Goal: Information Seeking & Learning: Find specific fact

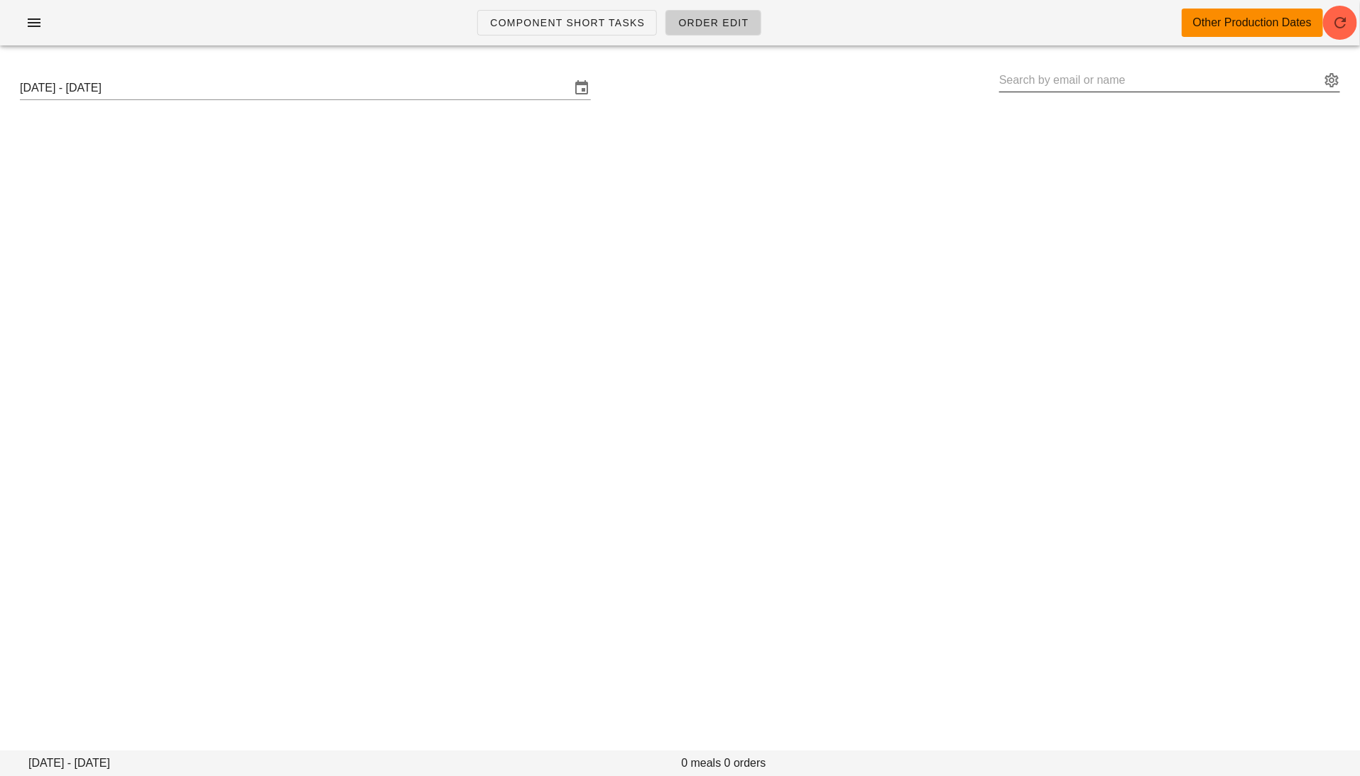
click at [1094, 76] on input "text" at bounding box center [1159, 80] width 321 height 23
paste input "mann86ers@gmail.com"
drag, startPoint x: 1120, startPoint y: 80, endPoint x: 1062, endPoint y: 81, distance: 58.2
click at [1062, 81] on input "mann86ers@gmail.com" at bounding box center [1159, 80] width 321 height 23
click at [1331, 85] on button "appended action" at bounding box center [1331, 80] width 17 height 17
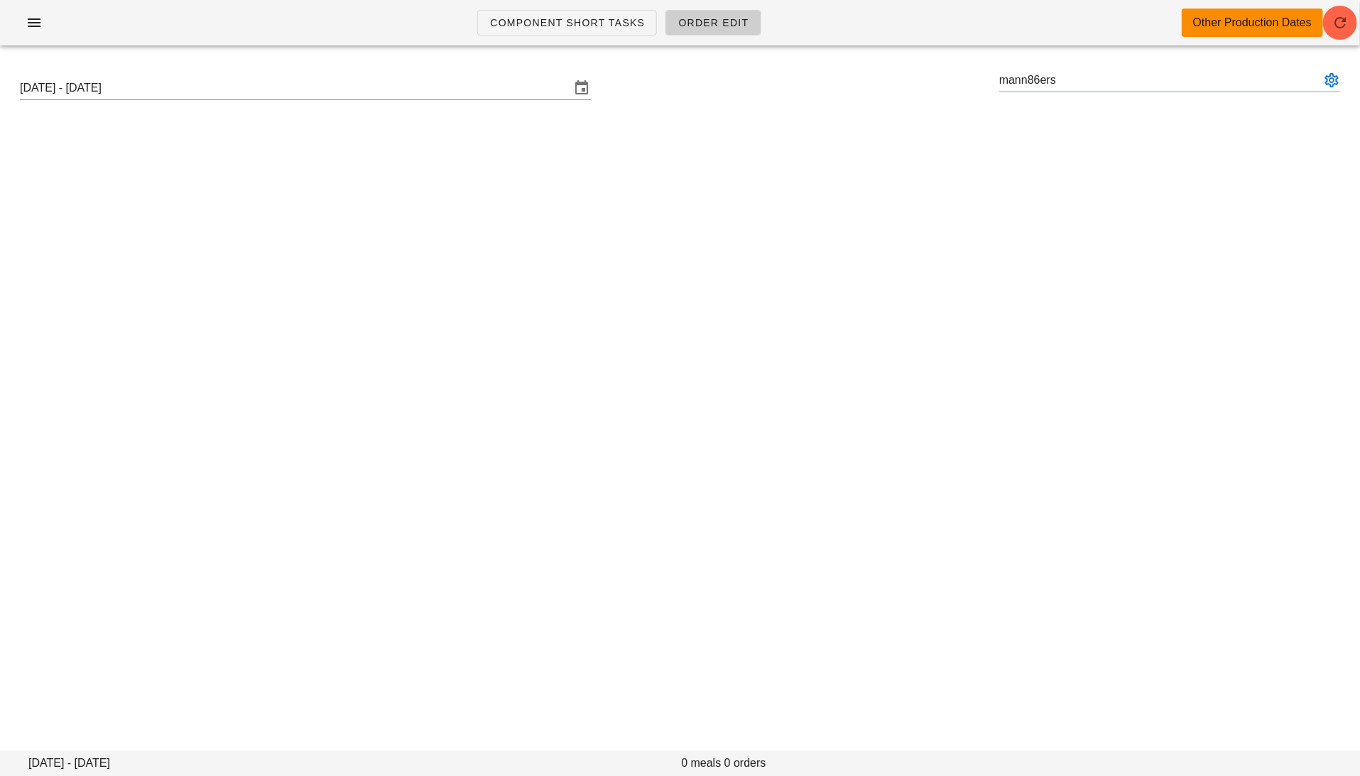
type input "mann86ers"
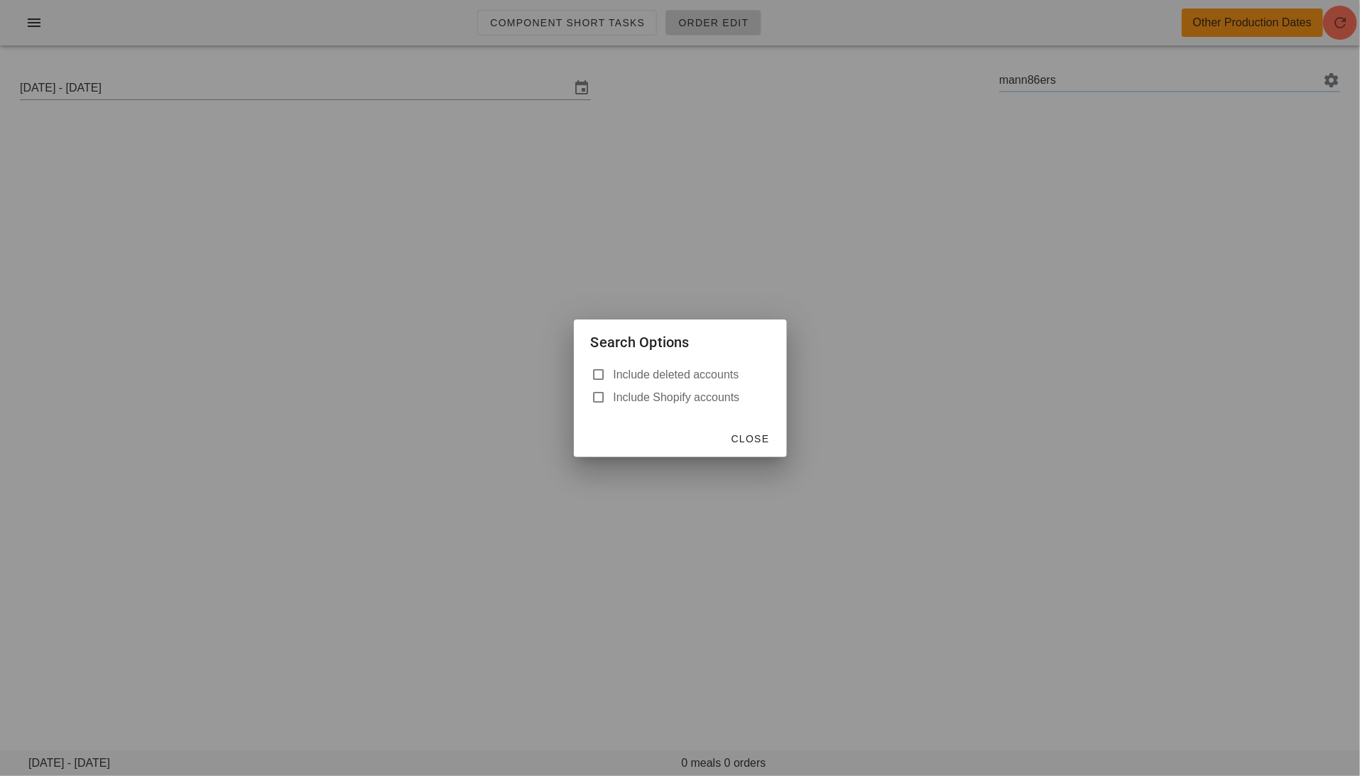
click at [648, 370] on label "Include deleted accounts" at bounding box center [691, 375] width 156 height 14
checkbox input "true"
click at [742, 436] on span "Close" at bounding box center [750, 438] width 39 height 11
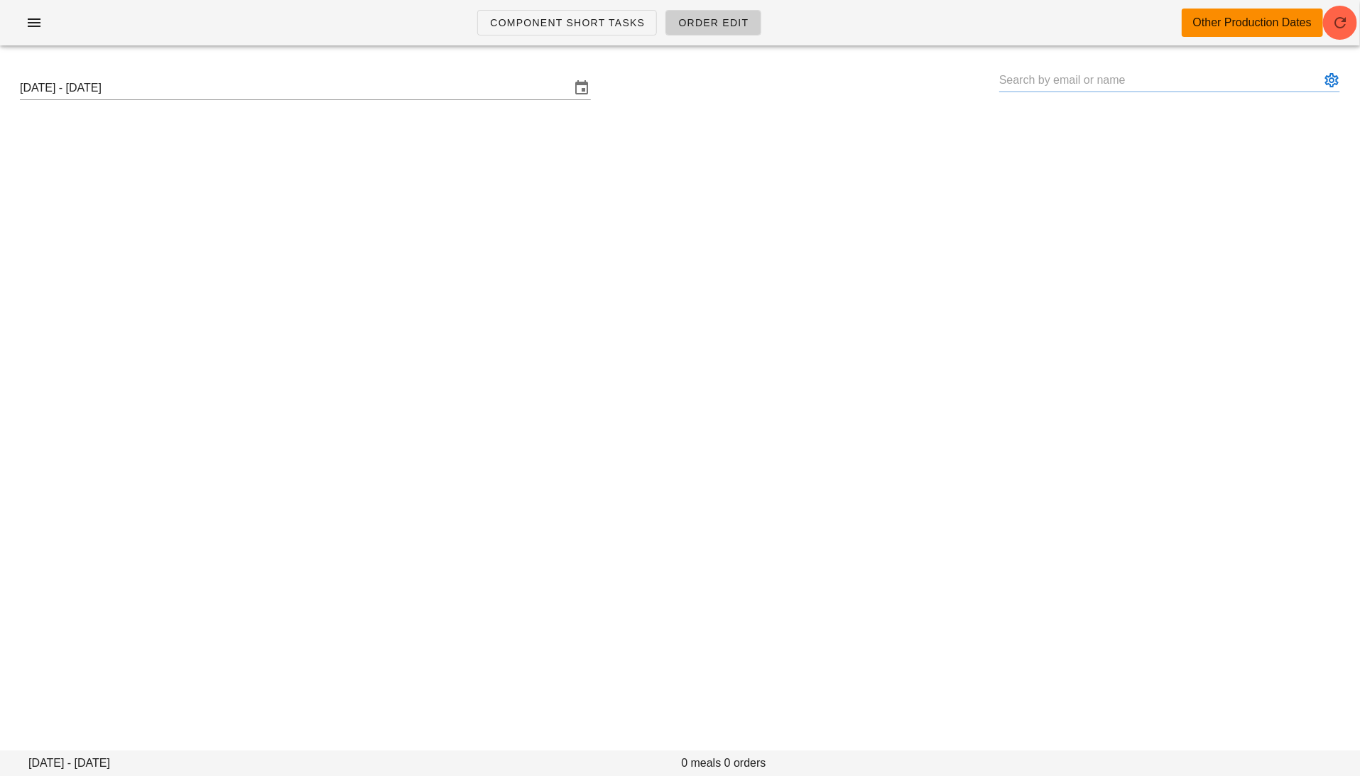
paste input "mann86ers@gmail.com"
type input "Nicholas Mann * (00_DELETED_2025-09-24_mann86ers___gmail.com)"
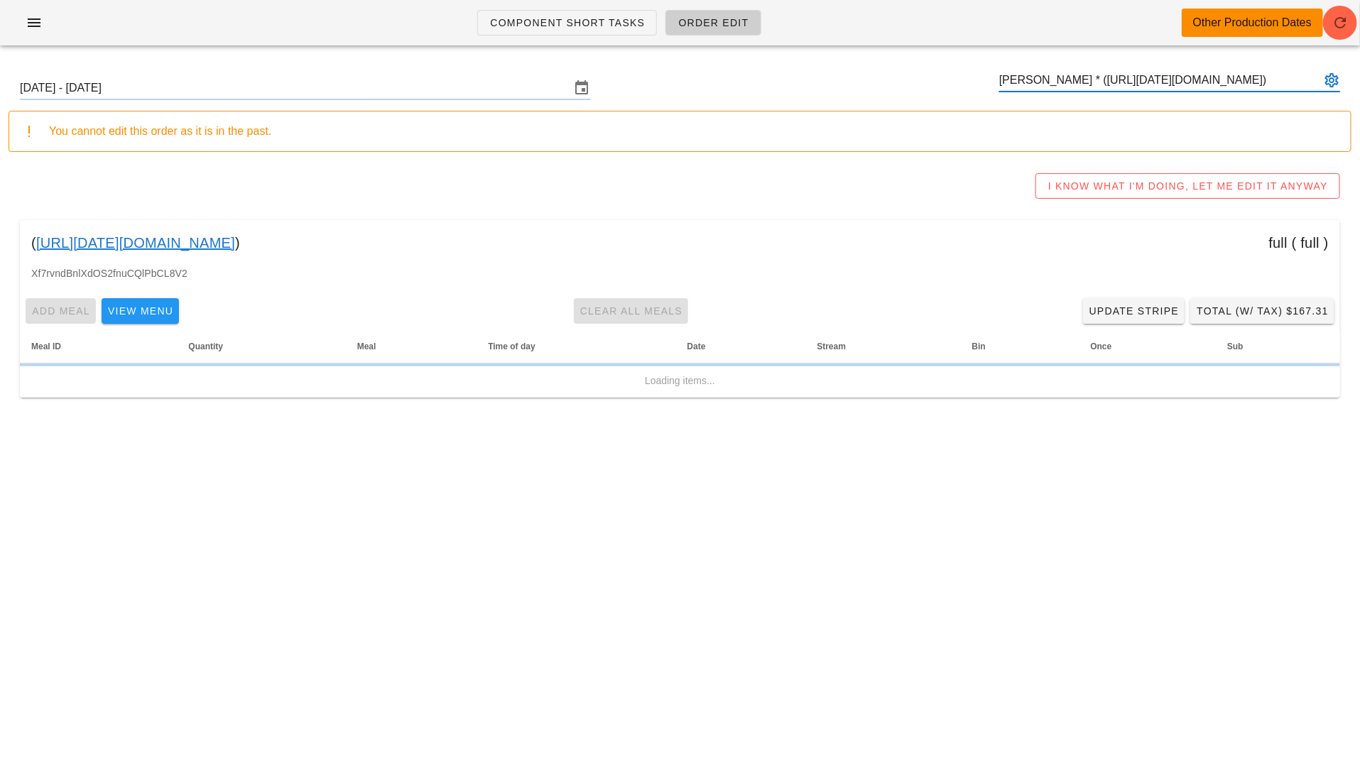
click at [235, 243] on link "00_DELETED_2025-09-24_mann86ers___gmail.com" at bounding box center [135, 242] width 199 height 23
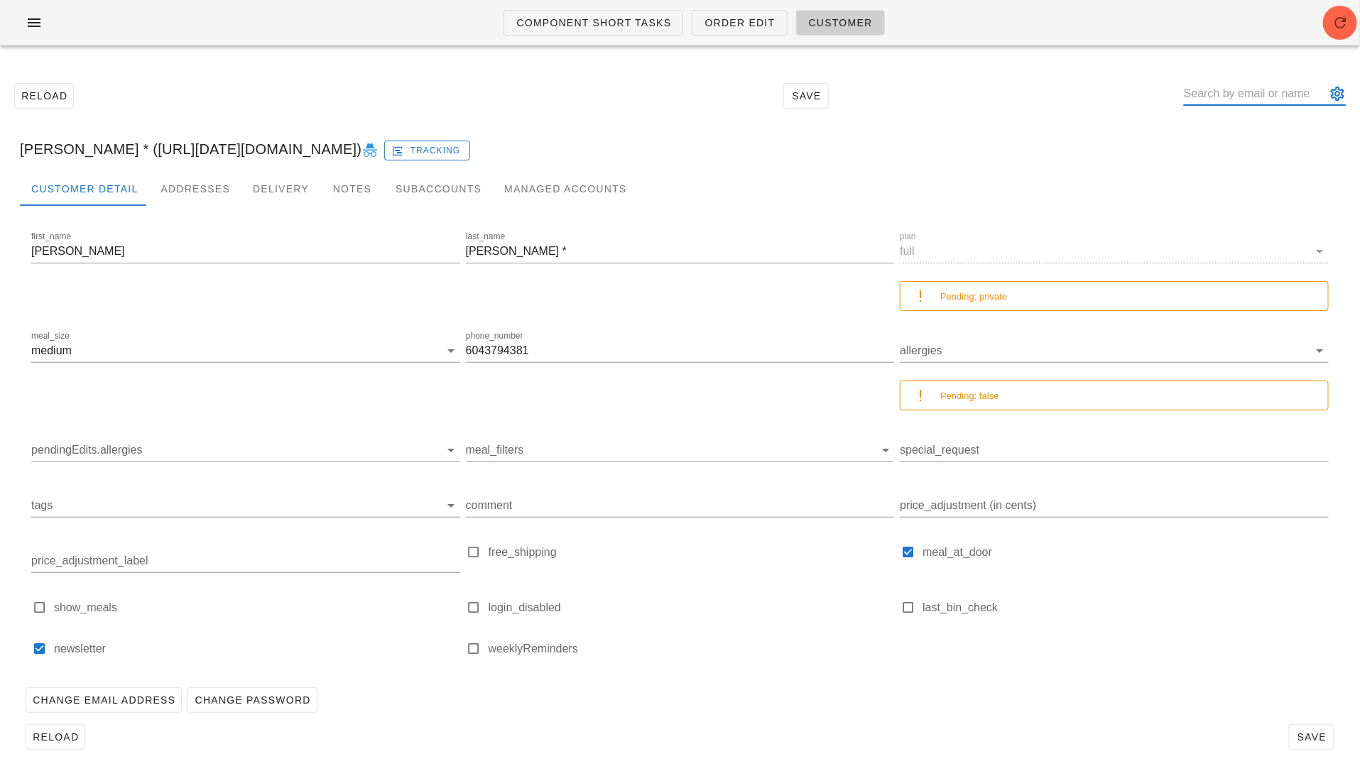
paste input "[EMAIL_ADDRESS][DOMAIN_NAME]"
click at [1247, 84] on input "text" at bounding box center [1255, 93] width 142 height 23
type input "Mrmackb64"
click at [1330, 97] on button "appended action" at bounding box center [1336, 93] width 17 height 17
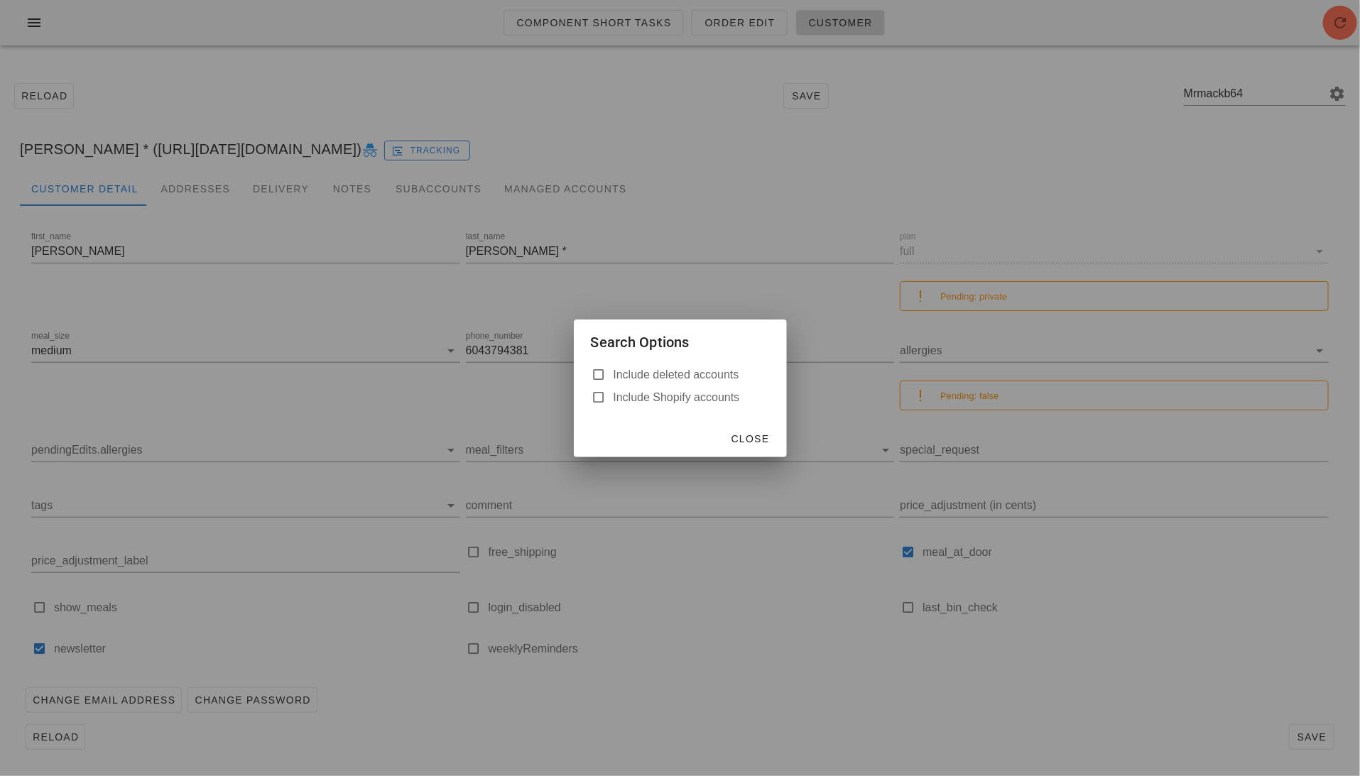
click at [704, 368] on label "Include deleted accounts" at bounding box center [691, 375] width 156 height 14
checkbox input "true"
click at [753, 439] on span "Close" at bounding box center [750, 438] width 39 height 11
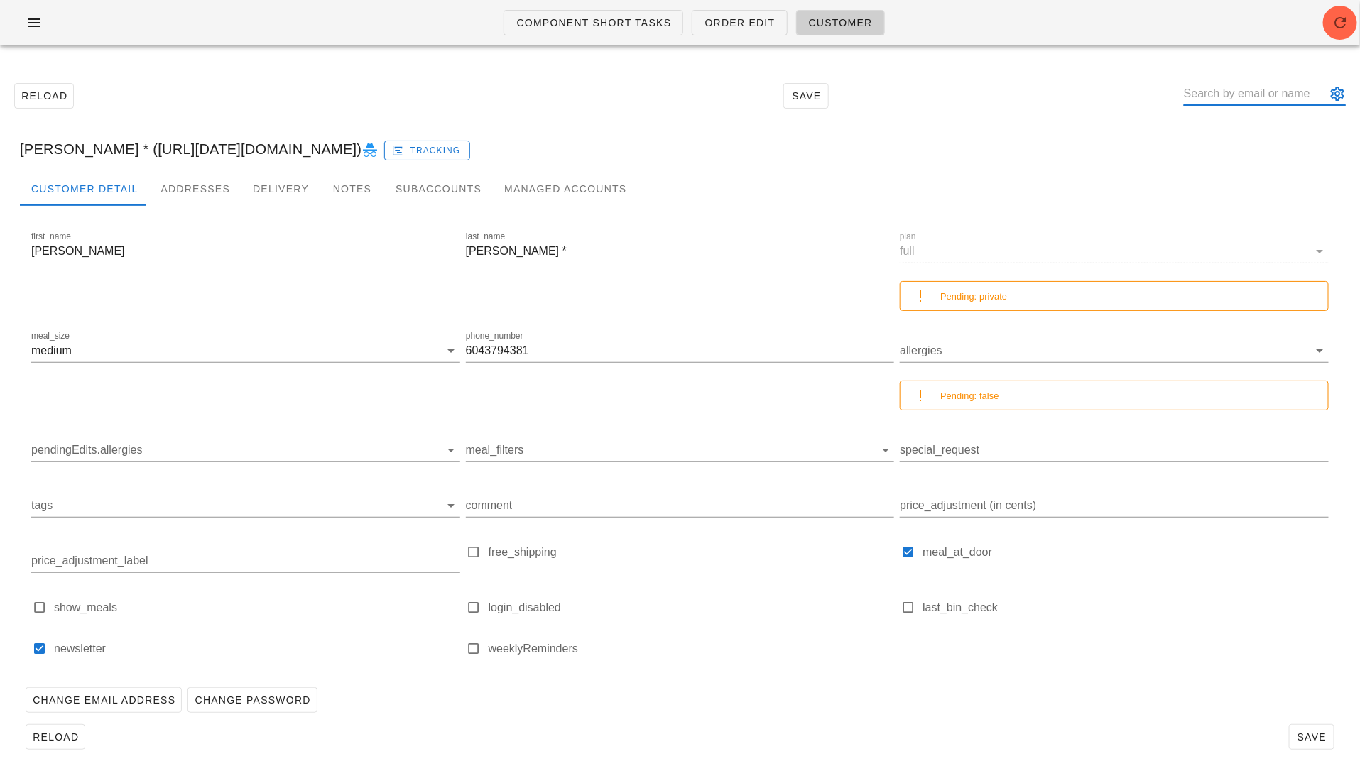
paste input "[EMAIL_ADDRESS][DOMAIN_NAME]"
type input "Mrmackb64"
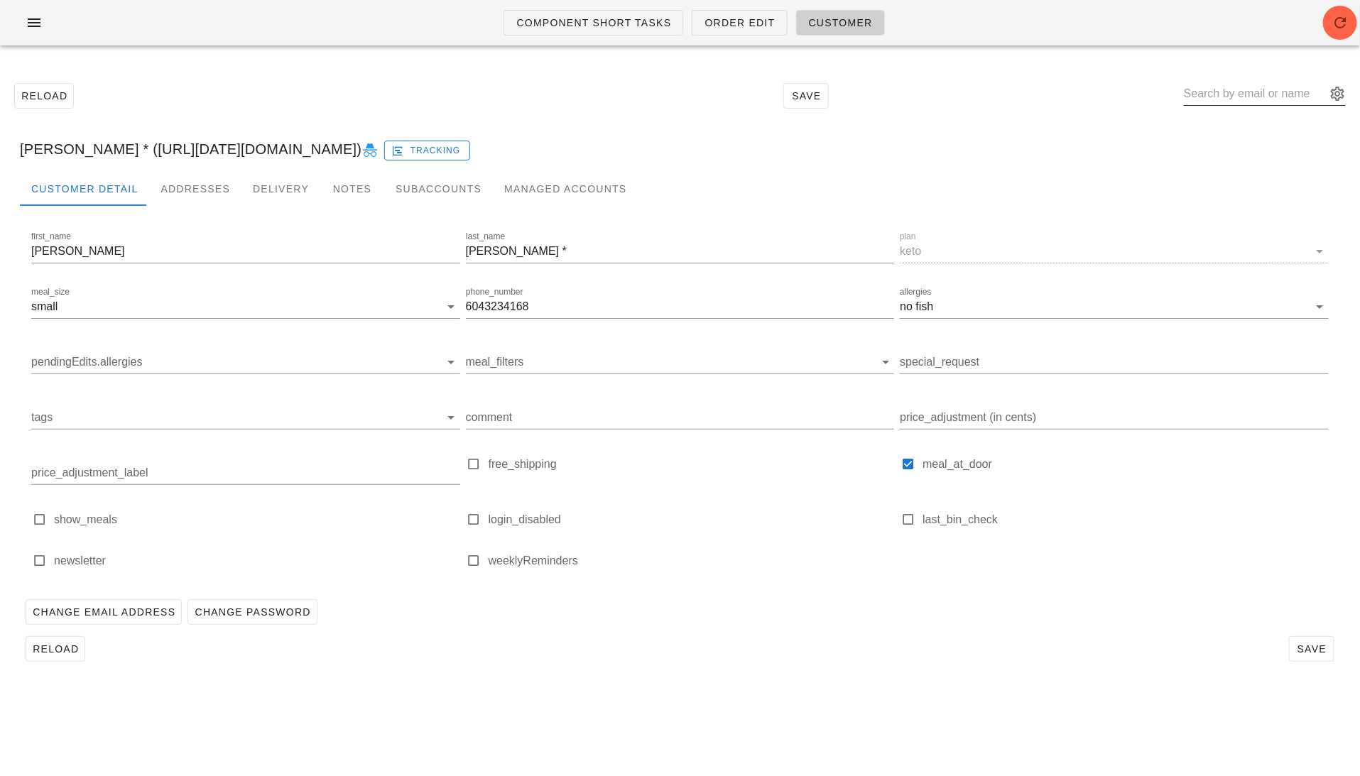
click at [1284, 95] on input "text" at bounding box center [1255, 93] width 142 height 23
paste input "[EMAIL_ADDRESS][DOMAIN_NAME]"
type input "Mrmackb64"
click at [1287, 116] on div at bounding box center [1265, 116] width 162 height 10
click at [1256, 152] on div "Shirley Stewart * (00_DELETED_2025-09-25_Mrmackb64___gmail.com) Tracking" at bounding box center [680, 148] width 1343 height 45
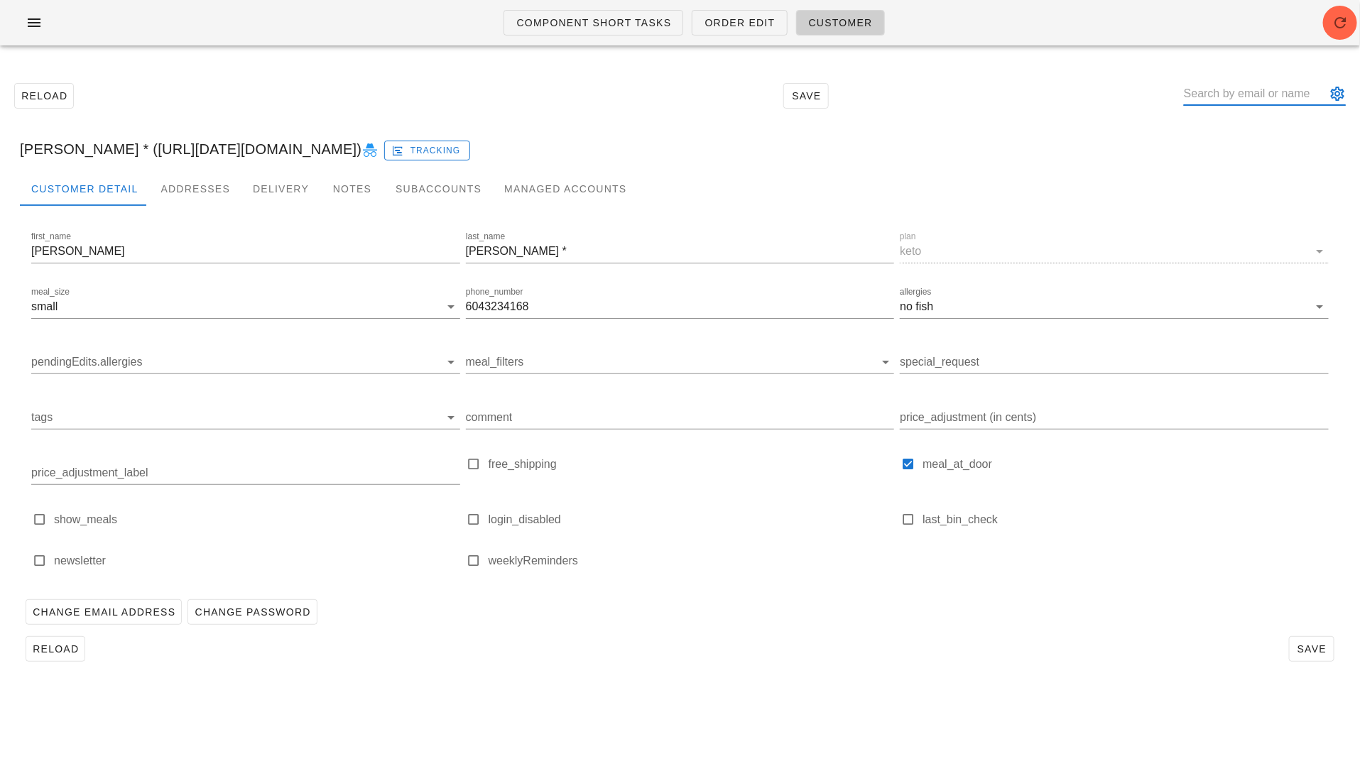
drag, startPoint x: 1279, startPoint y: 98, endPoint x: 1179, endPoint y: 98, distance: 99.4
click at [1180, 98] on div "Reload Save" at bounding box center [680, 95] width 1343 height 61
paste input "[EMAIL_ADDRESS][DOMAIN_NAME]"
type input "[EMAIL_ADDRESS][DOMAIN_NAME]"
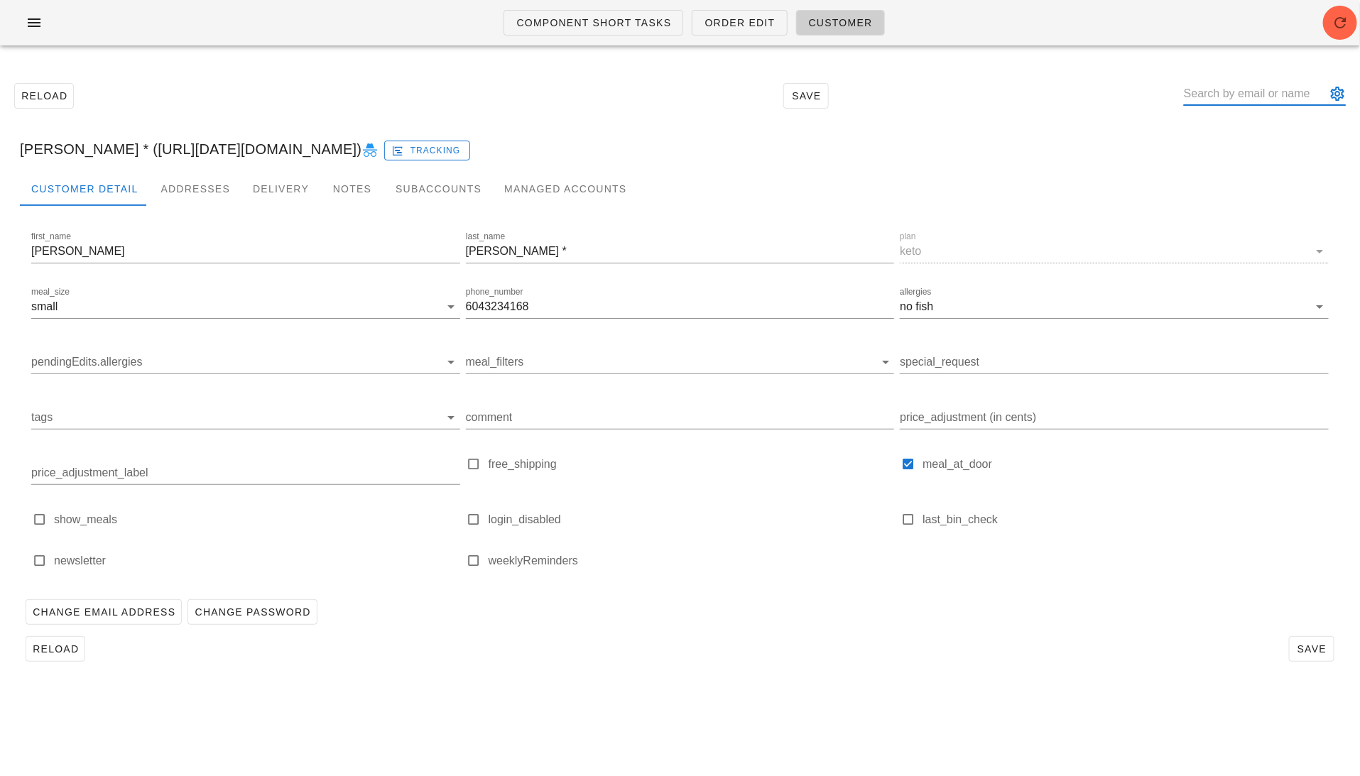
scroll to position [0, 0]
click at [183, 192] on div "Addresses" at bounding box center [195, 189] width 92 height 34
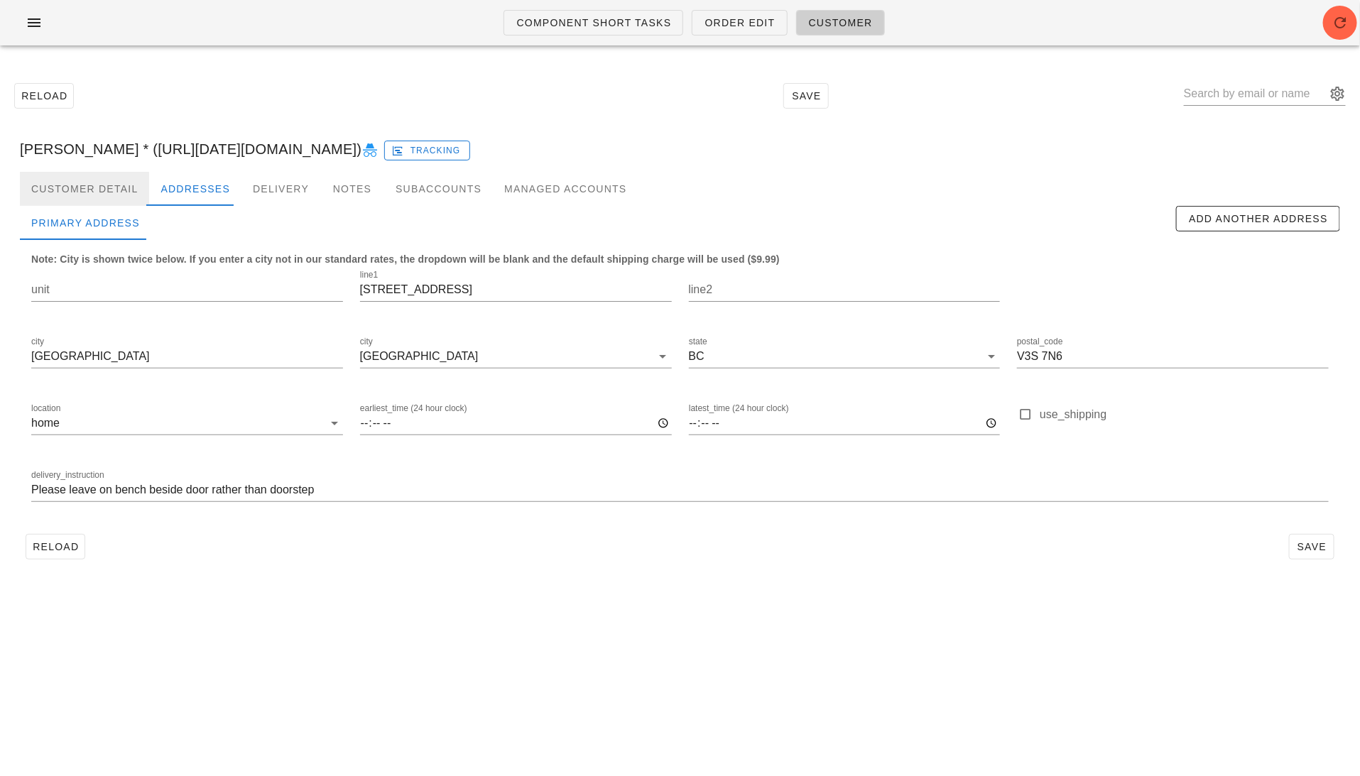
click at [92, 192] on div "Customer Detail" at bounding box center [84, 189] width 129 height 34
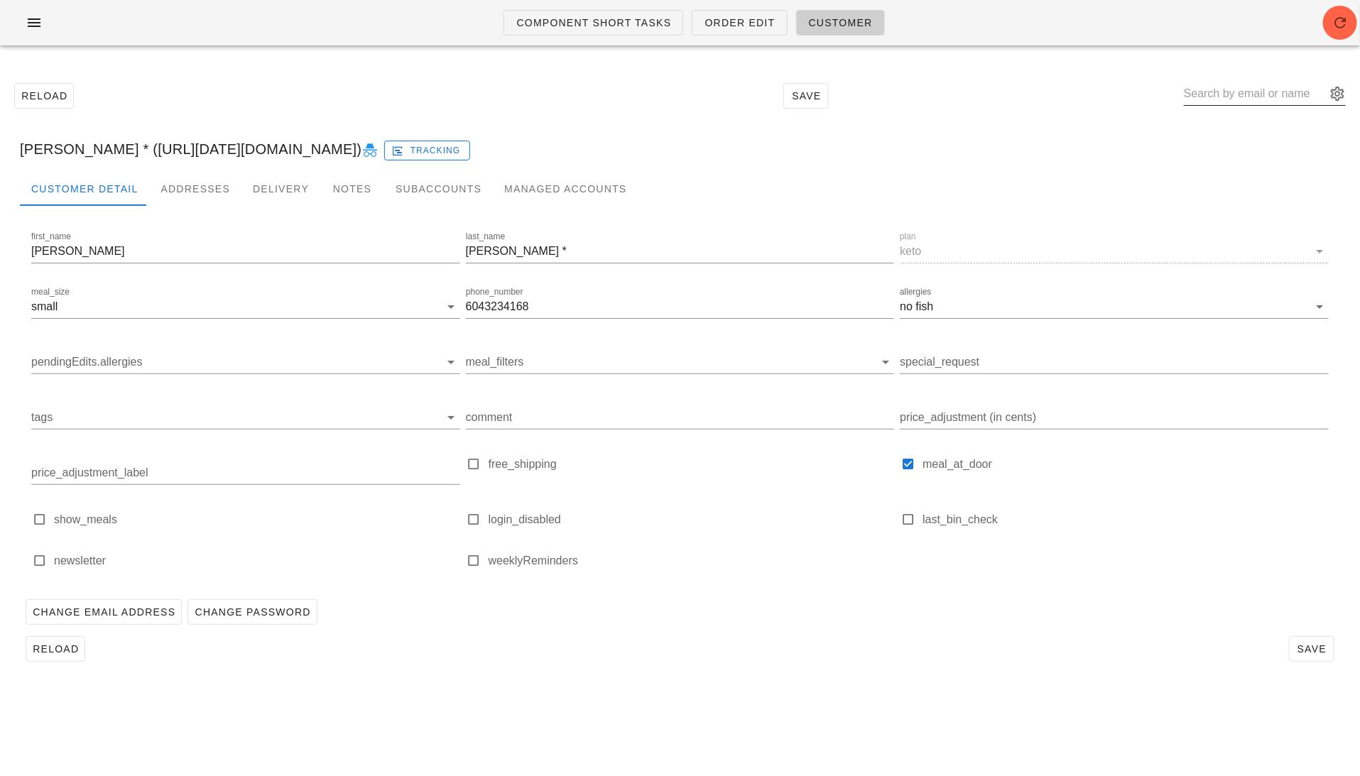
click at [1241, 87] on input "text" at bounding box center [1255, 93] width 142 height 23
paste input "schaufeletyler@gmail.com"
type input "schaufeletyler@gmail.com"
click at [1252, 133] on div "Tyler Schaufele schaufeletyler@gmail.com" at bounding box center [1306, 149] width 168 height 44
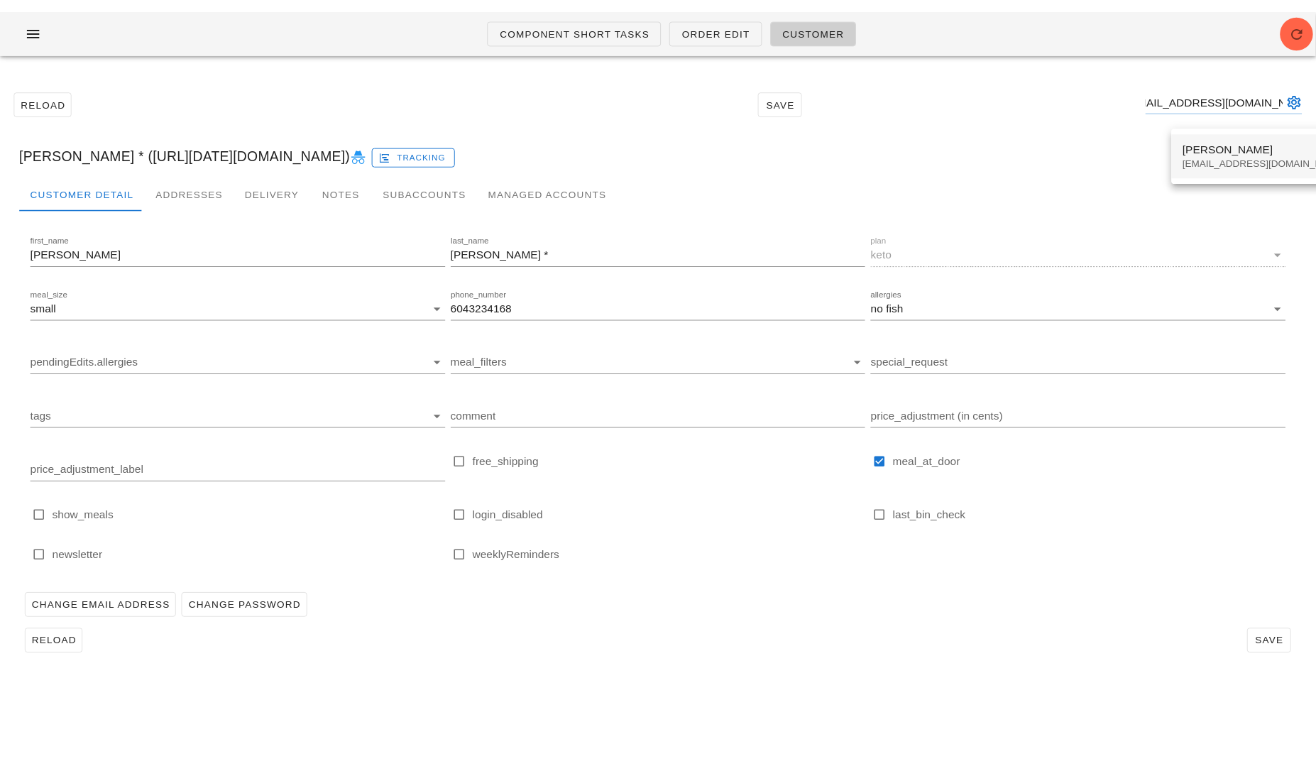
scroll to position [0, 0]
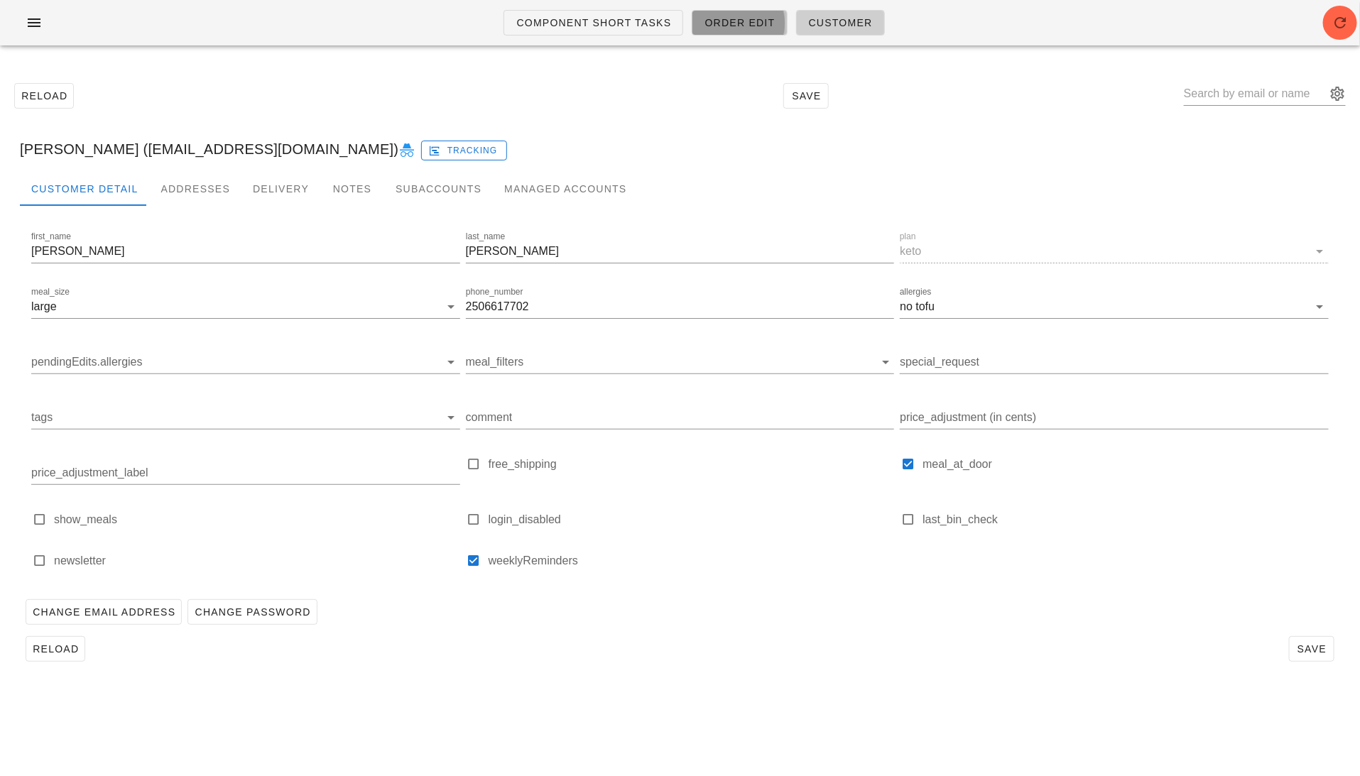
click at [714, 22] on span "Order Edit" at bounding box center [739, 22] width 71 height 11
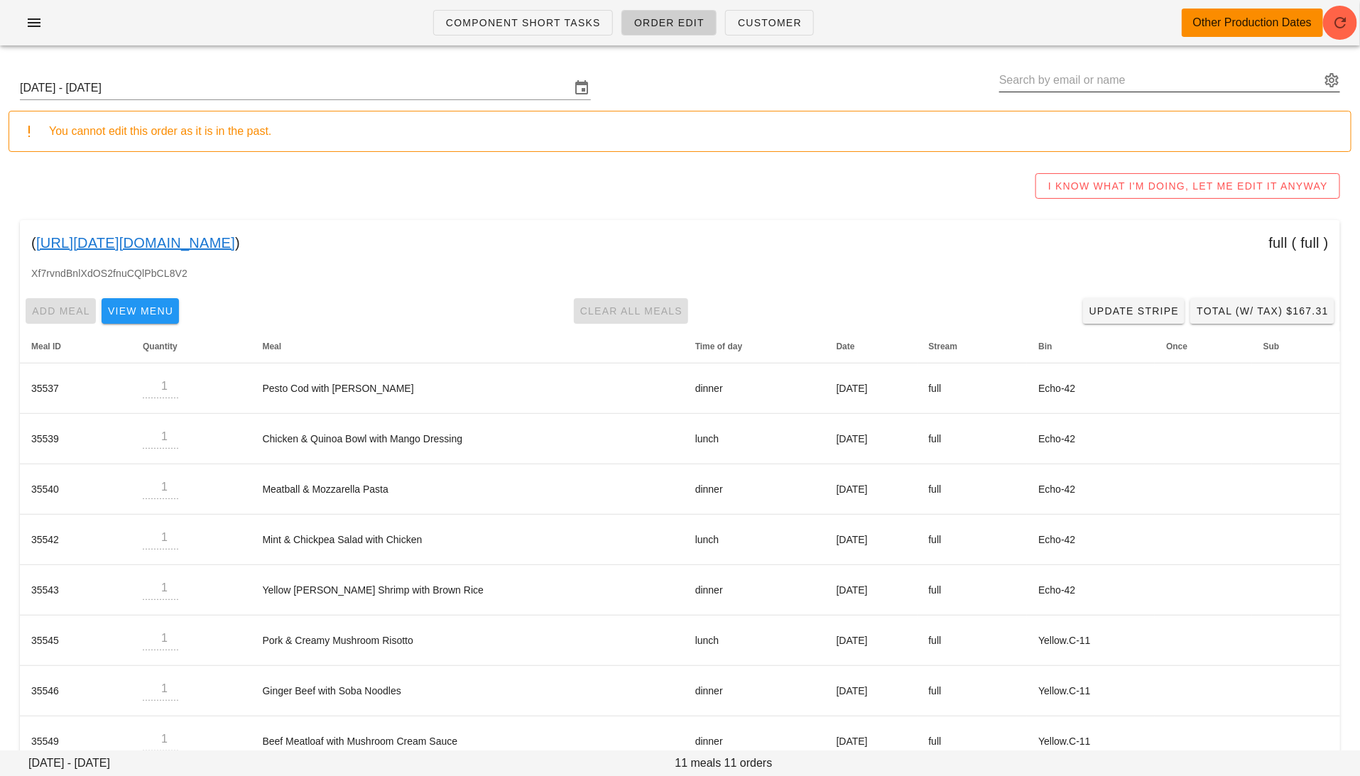
click at [1093, 80] on input "text" at bounding box center [1159, 80] width 321 height 23
paste input "schaufeletyler@gmail.com"
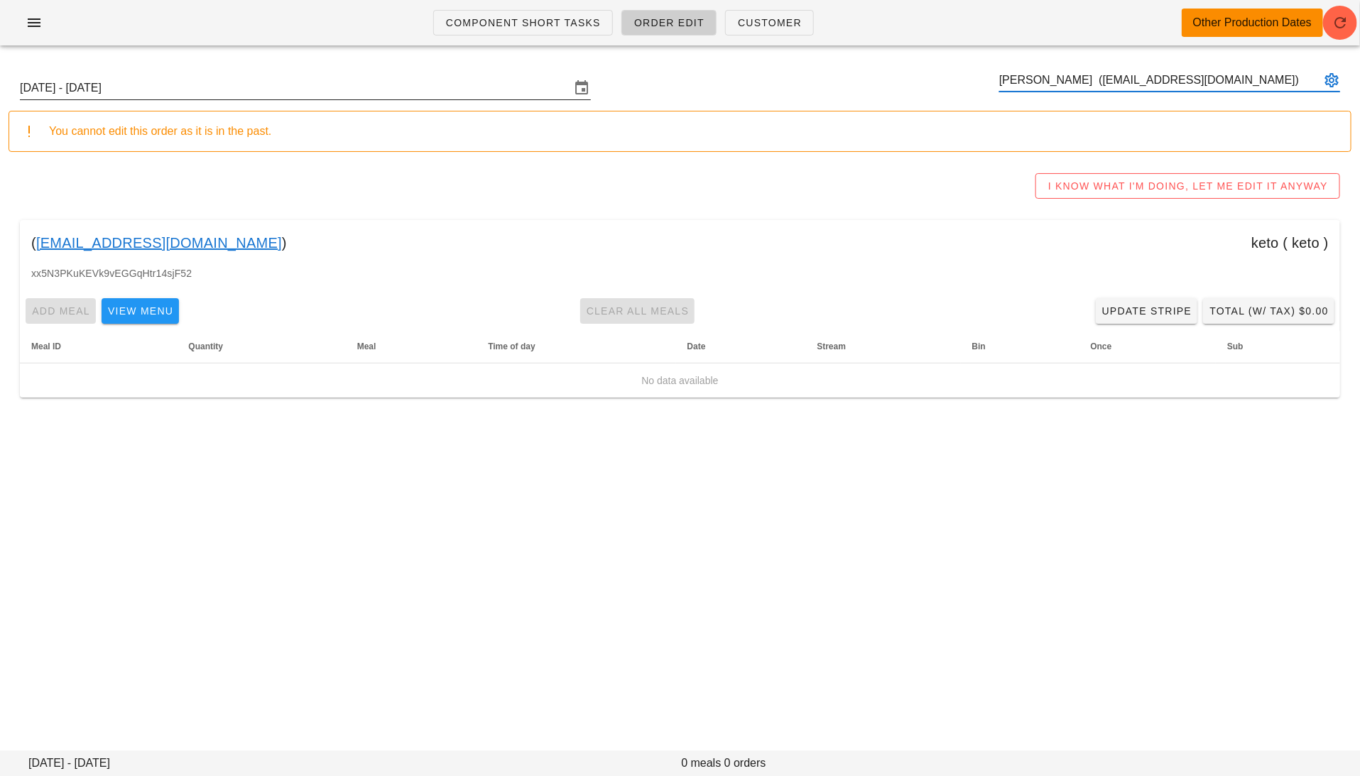
type input "Tyler Schaufele (schaufeletyler@gmail.com)"
click at [224, 92] on input "Sunday September 21 - Saturday September 27" at bounding box center [295, 88] width 551 height 23
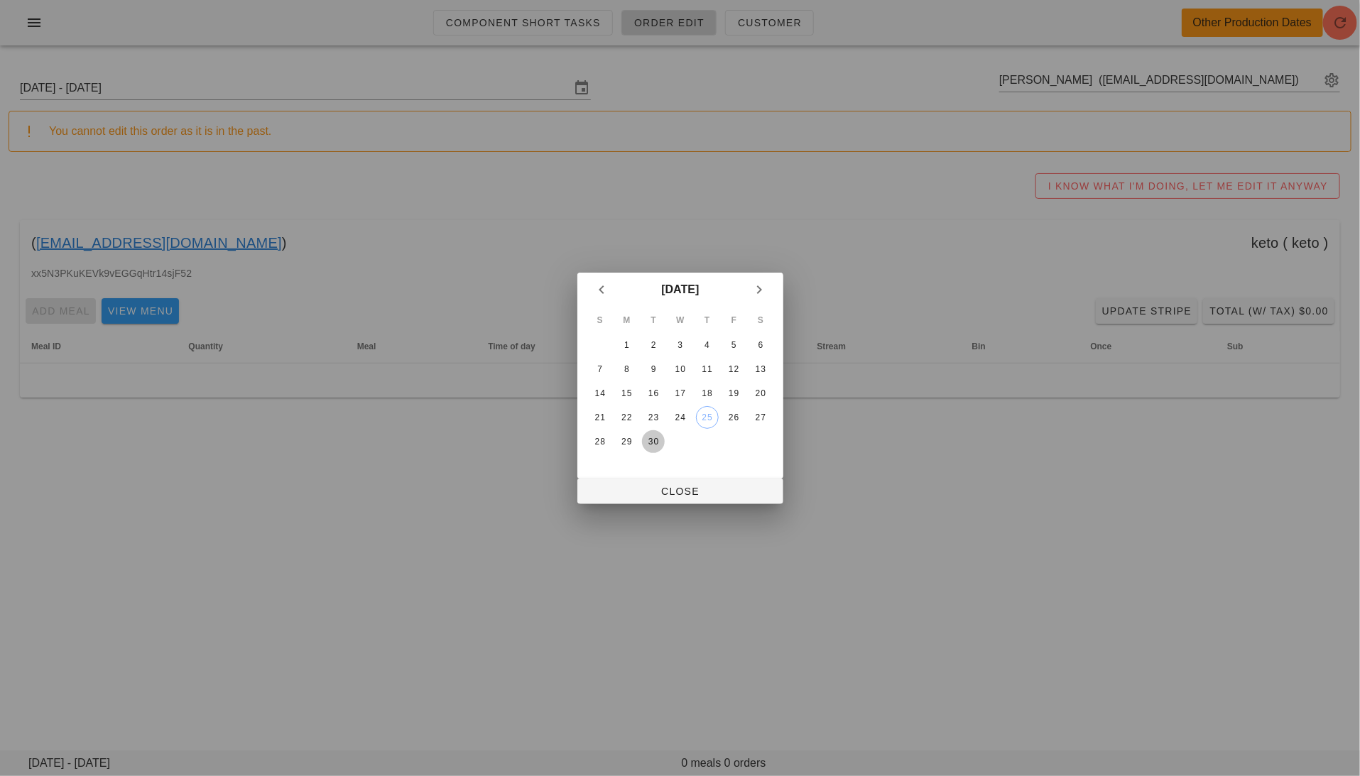
click at [657, 437] on div "30" at bounding box center [653, 442] width 23 height 10
click at [691, 507] on div at bounding box center [680, 388] width 1360 height 776
click at [691, 501] on button "Close" at bounding box center [680, 492] width 206 height 26
type input "Sunday September 28 - Saturday October 4"
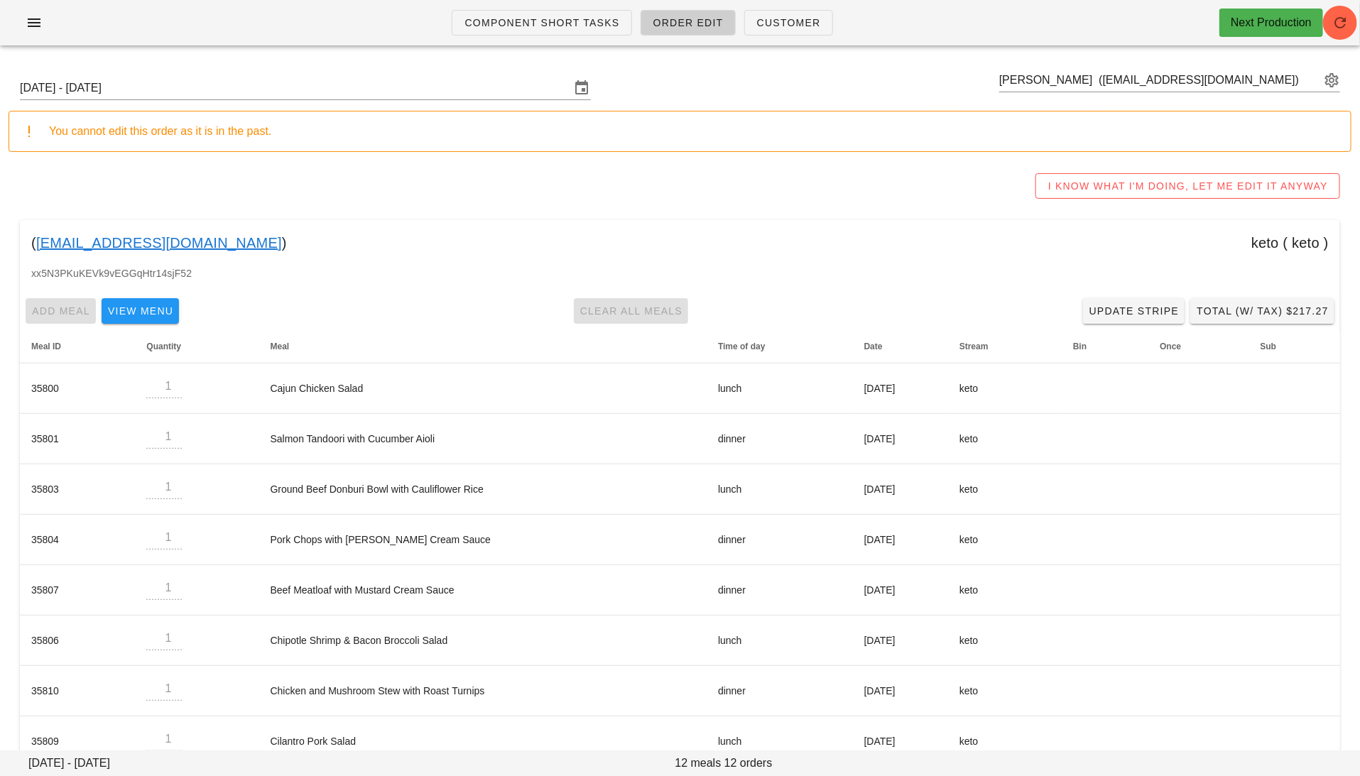
click at [176, 244] on link "schaufeletyler@gmail.com" at bounding box center [159, 242] width 246 height 23
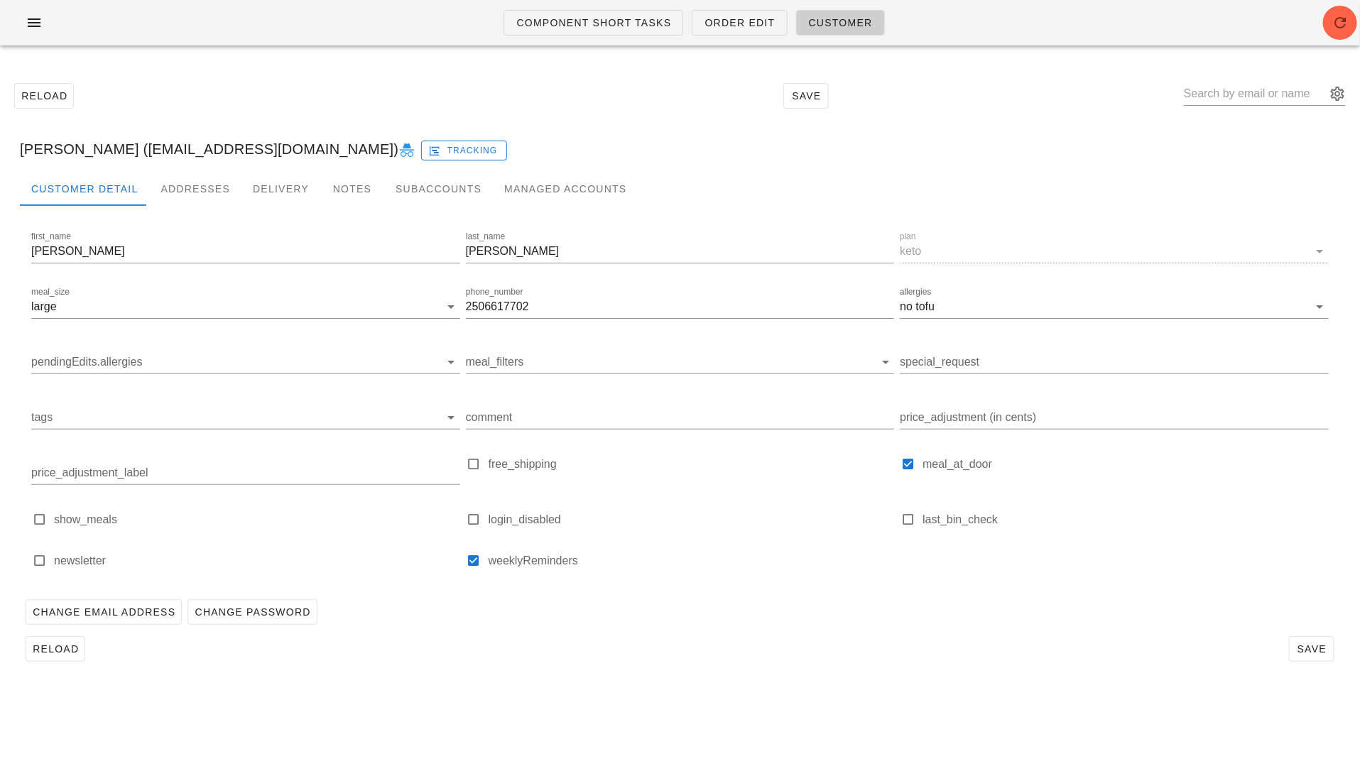
click at [398, 146] on icon at bounding box center [406, 150] width 17 height 17
click at [17, 11] on button "button" at bounding box center [33, 23] width 45 height 26
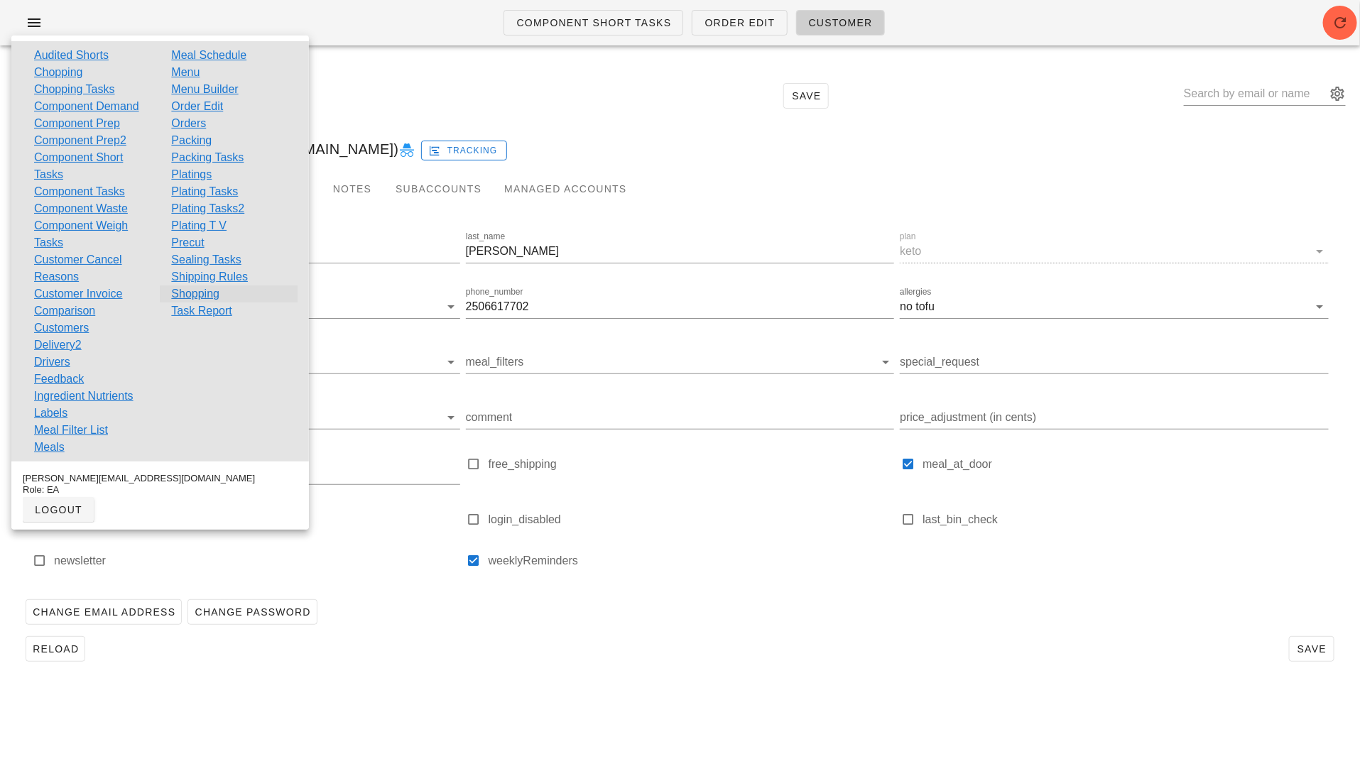
click at [192, 292] on link "Shopping" at bounding box center [195, 293] width 48 height 17
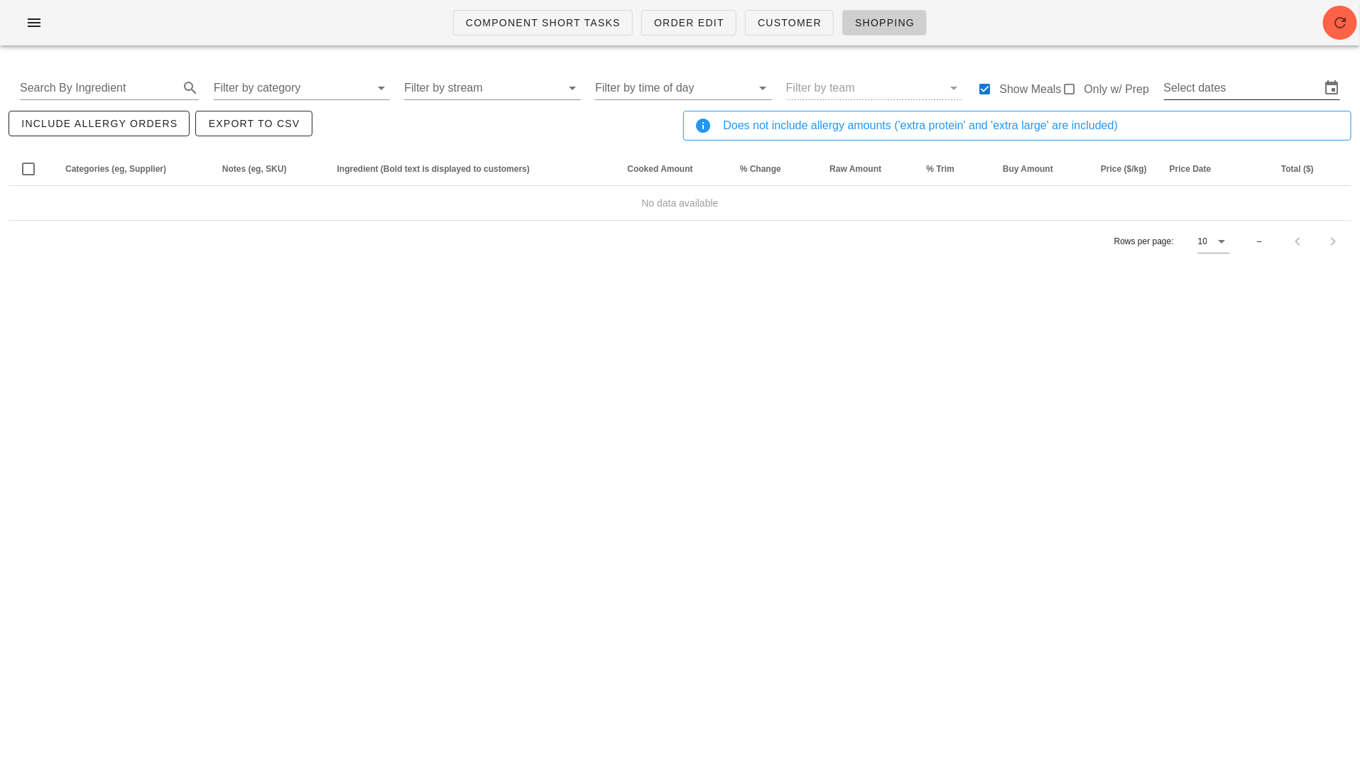
click at [1209, 93] on input "Select dates" at bounding box center [1242, 88] width 156 height 23
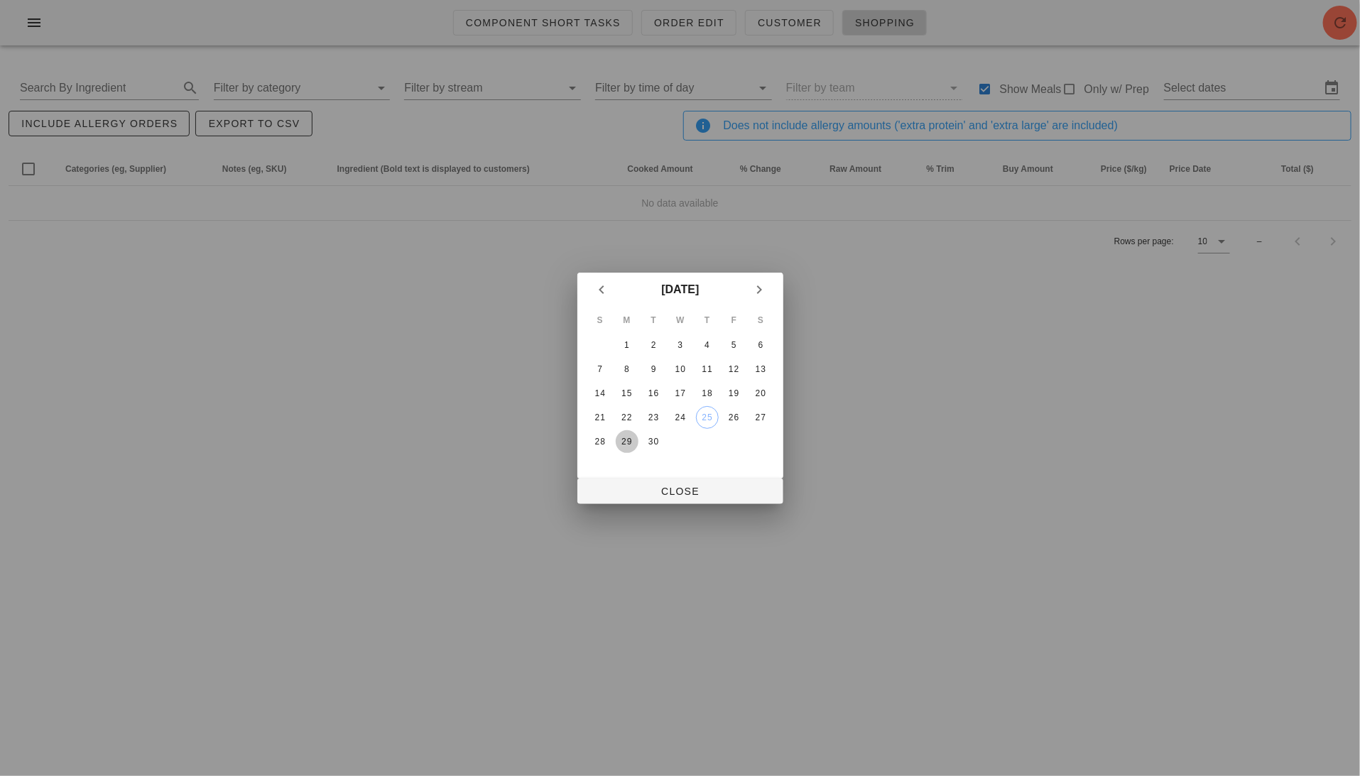
click at [631, 437] on div "29" at bounding box center [626, 442] width 23 height 10
click at [755, 288] on icon "Next month" at bounding box center [758, 289] width 17 height 17
click at [677, 342] on div "1" at bounding box center [679, 345] width 23 height 10
click at [675, 493] on span "Close" at bounding box center [680, 491] width 183 height 11
type input "Mon Sep 29 - Wed Oct 1"
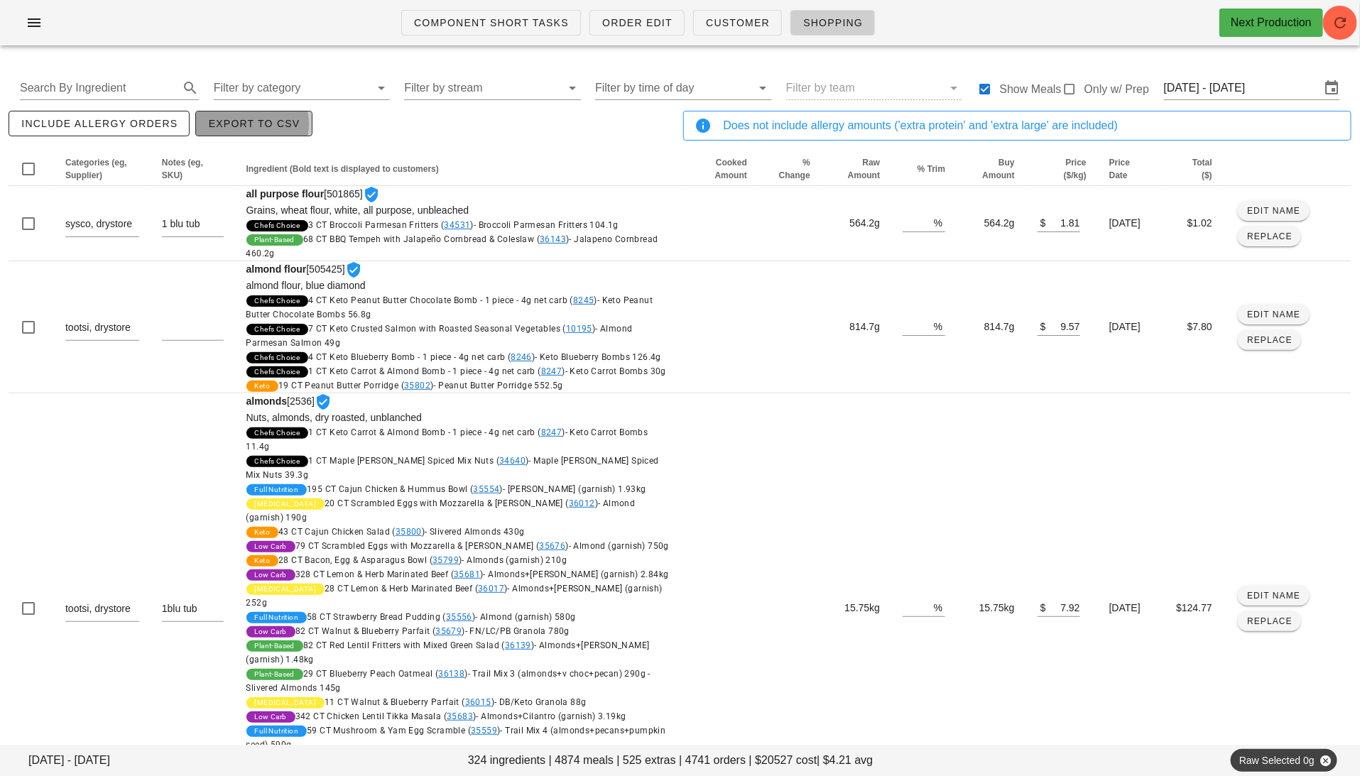
click at [241, 134] on button "Export to CSV" at bounding box center [253, 124] width 116 height 26
click at [26, 26] on icon "button" at bounding box center [34, 22] width 17 height 17
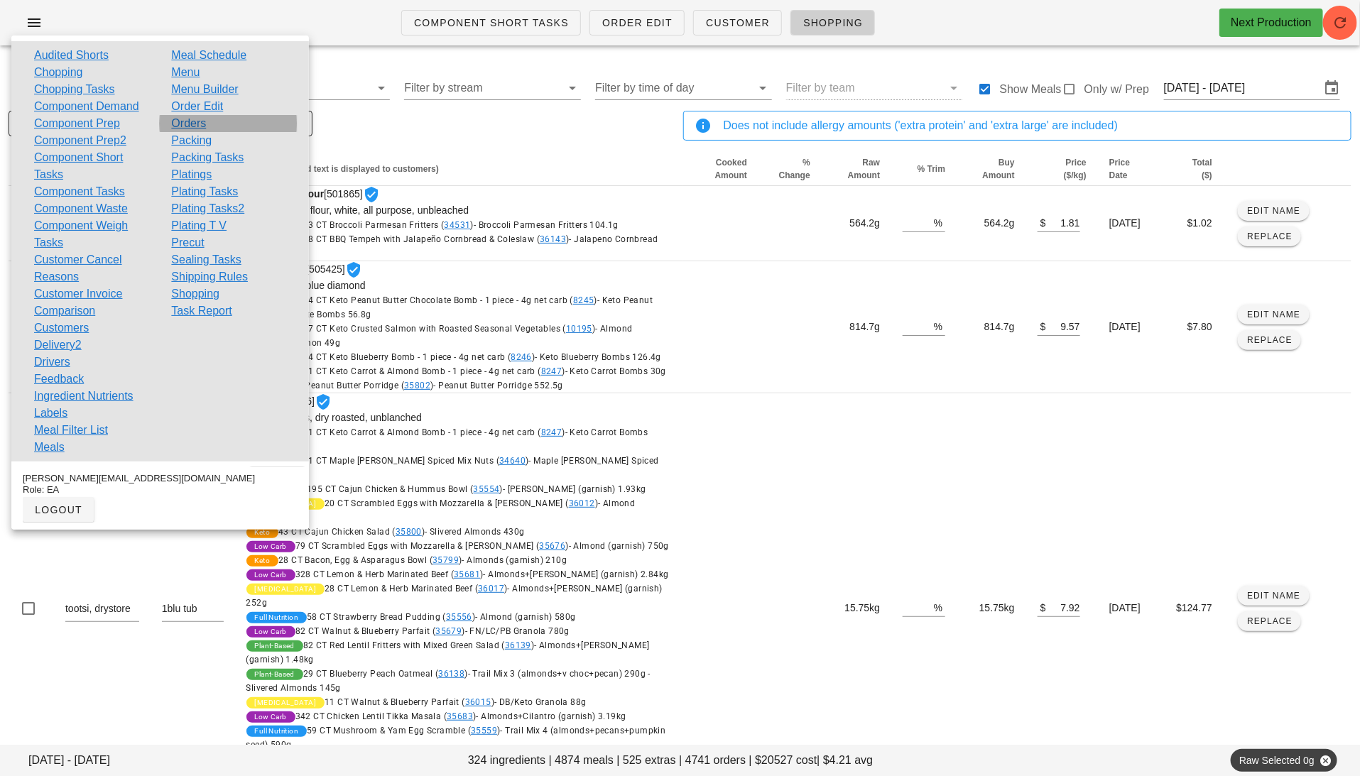
click at [204, 126] on link "Orders" at bounding box center [188, 123] width 35 height 17
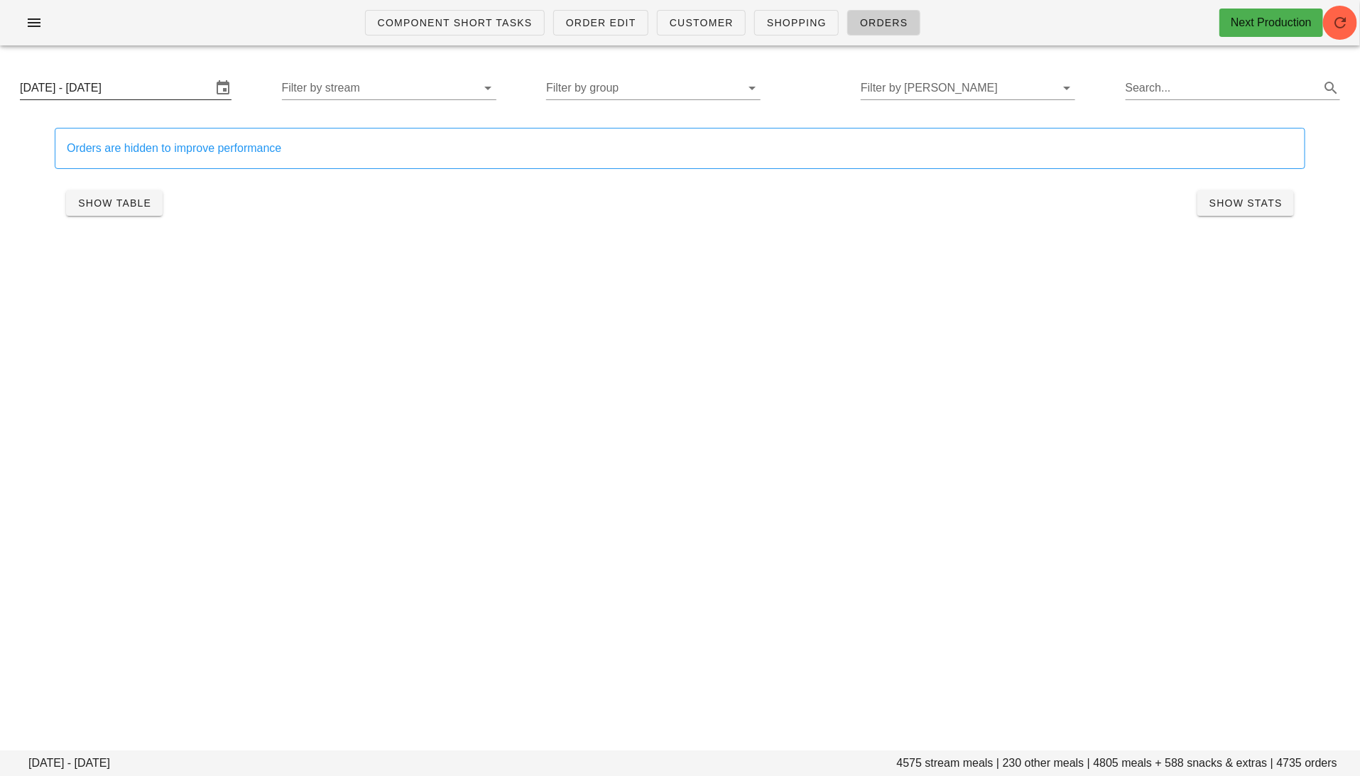
click at [121, 91] on input "Monday September 29 - Wednesday October 1" at bounding box center [116, 88] width 192 height 23
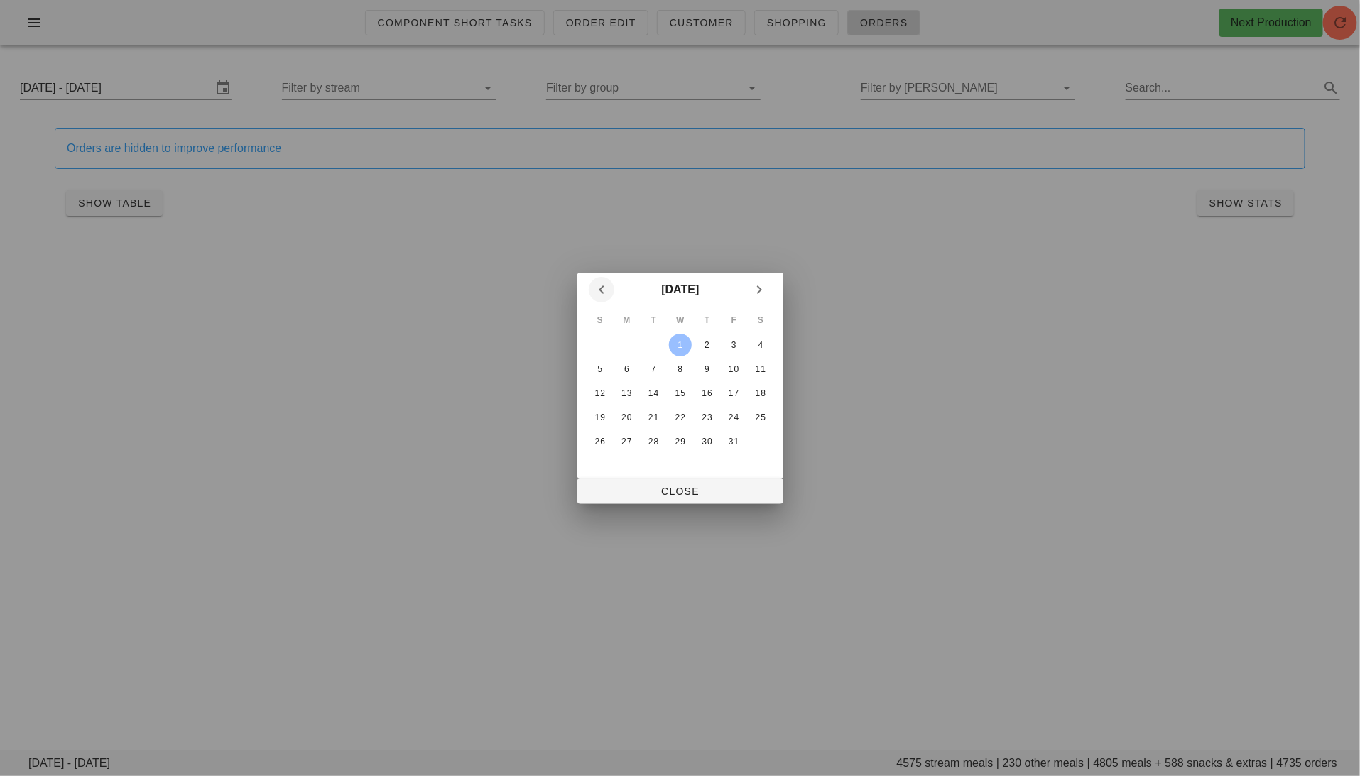
click at [601, 288] on icon "Previous month" at bounding box center [601, 289] width 17 height 17
click at [623, 437] on div "29" at bounding box center [626, 442] width 23 height 10
click at [762, 284] on icon "Next month" at bounding box center [758, 289] width 17 height 17
click at [765, 349] on div "4" at bounding box center [760, 345] width 23 height 10
click at [702, 488] on span "Close" at bounding box center [680, 491] width 183 height 11
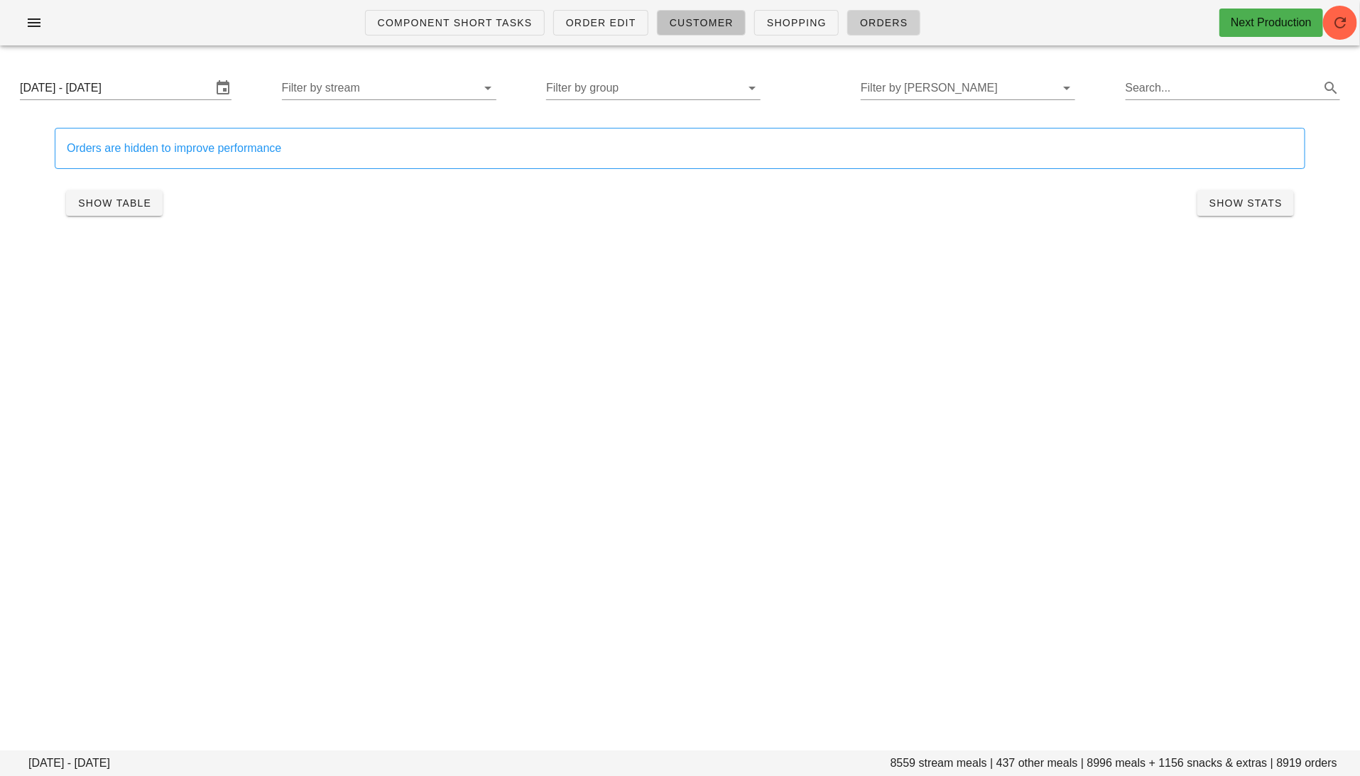
click at [706, 24] on span "Customer" at bounding box center [701, 22] width 65 height 11
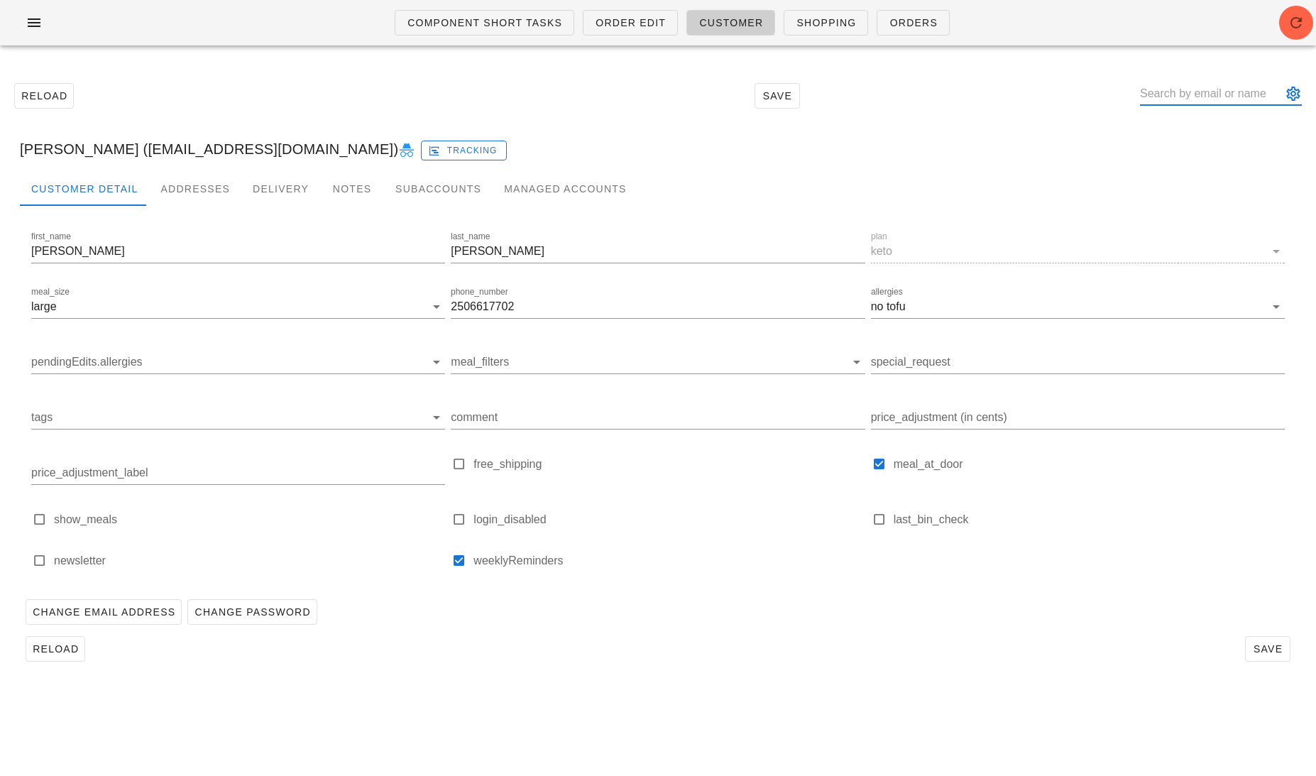
click at [1203, 96] on input "text" at bounding box center [1211, 93] width 142 height 23
paste input "mann86ers@gmail.com"
click at [1294, 99] on button "appended action" at bounding box center [1293, 93] width 17 height 17
type input "mann86ers"
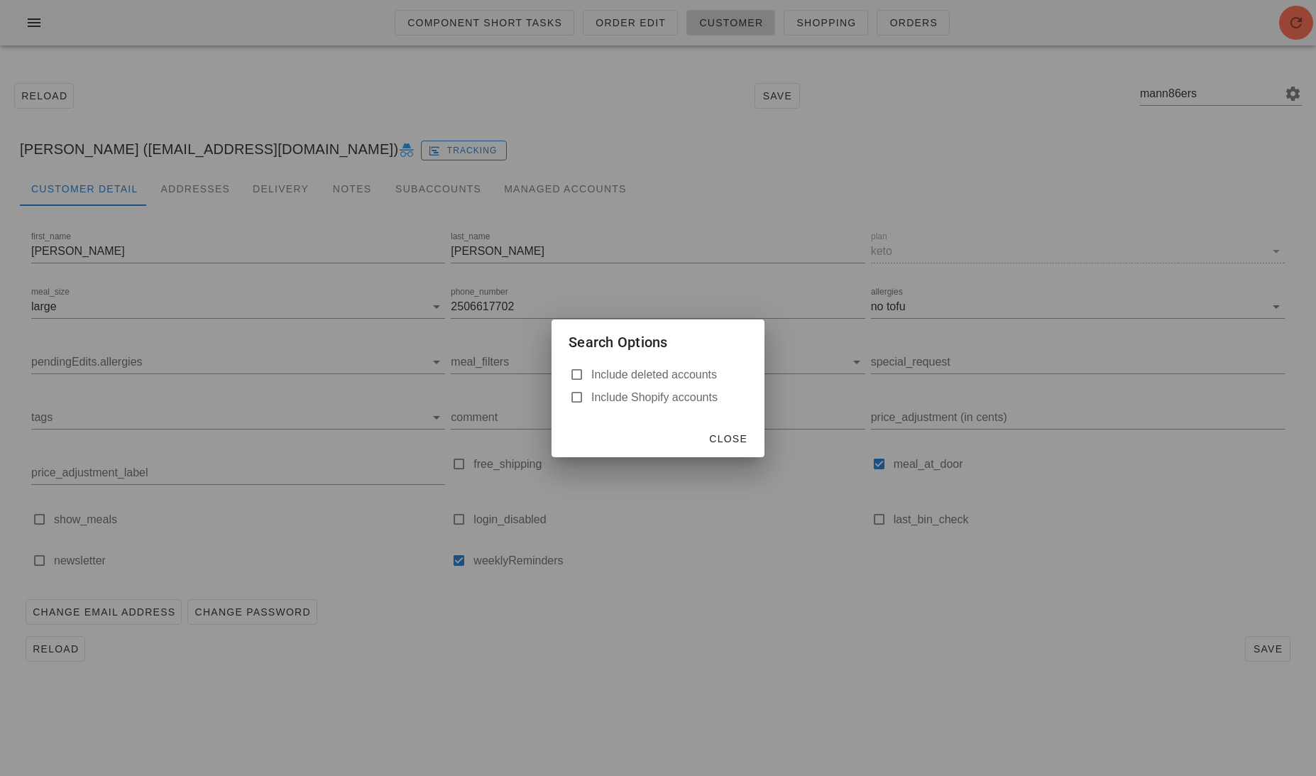
click at [678, 380] on label "Include deleted accounts" at bounding box center [669, 375] width 156 height 14
checkbox input "true"
click at [730, 434] on span "Close" at bounding box center [728, 438] width 39 height 11
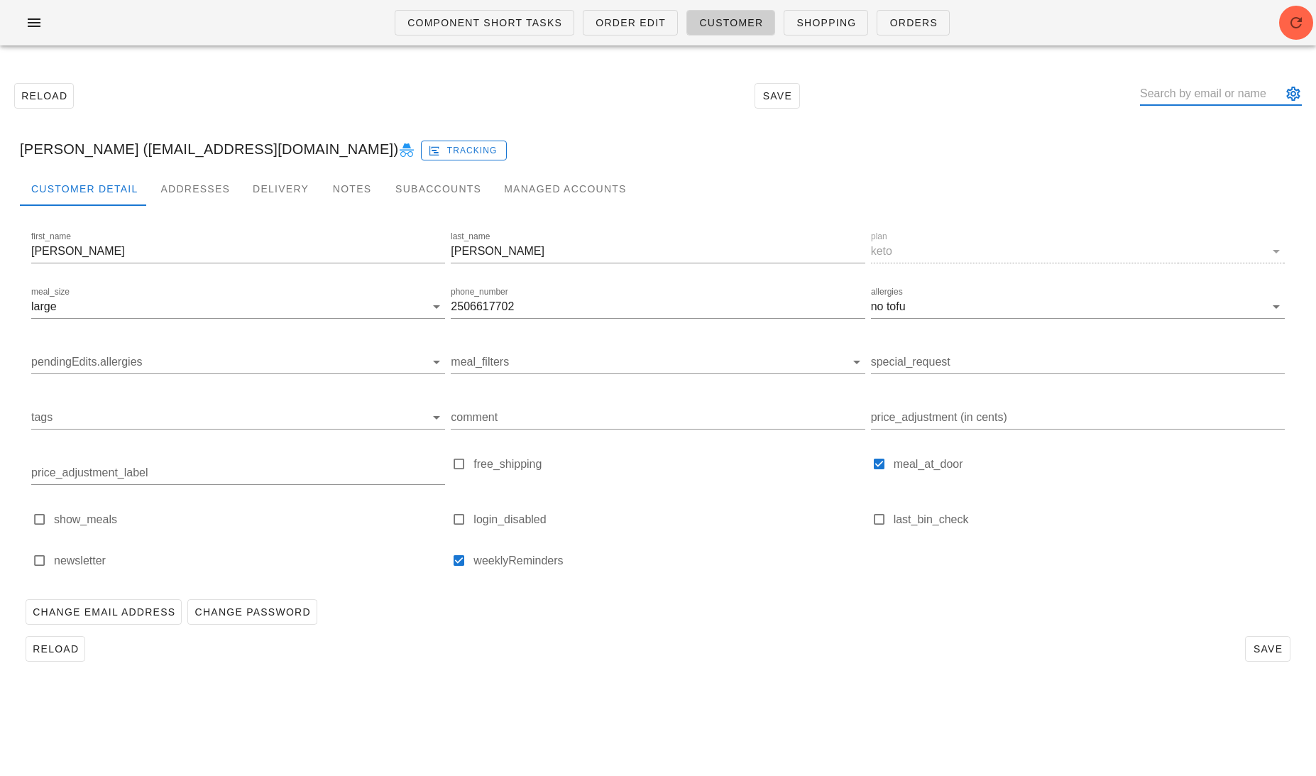
paste input "mann86ers@gmail.com"
type input "mann86ers"
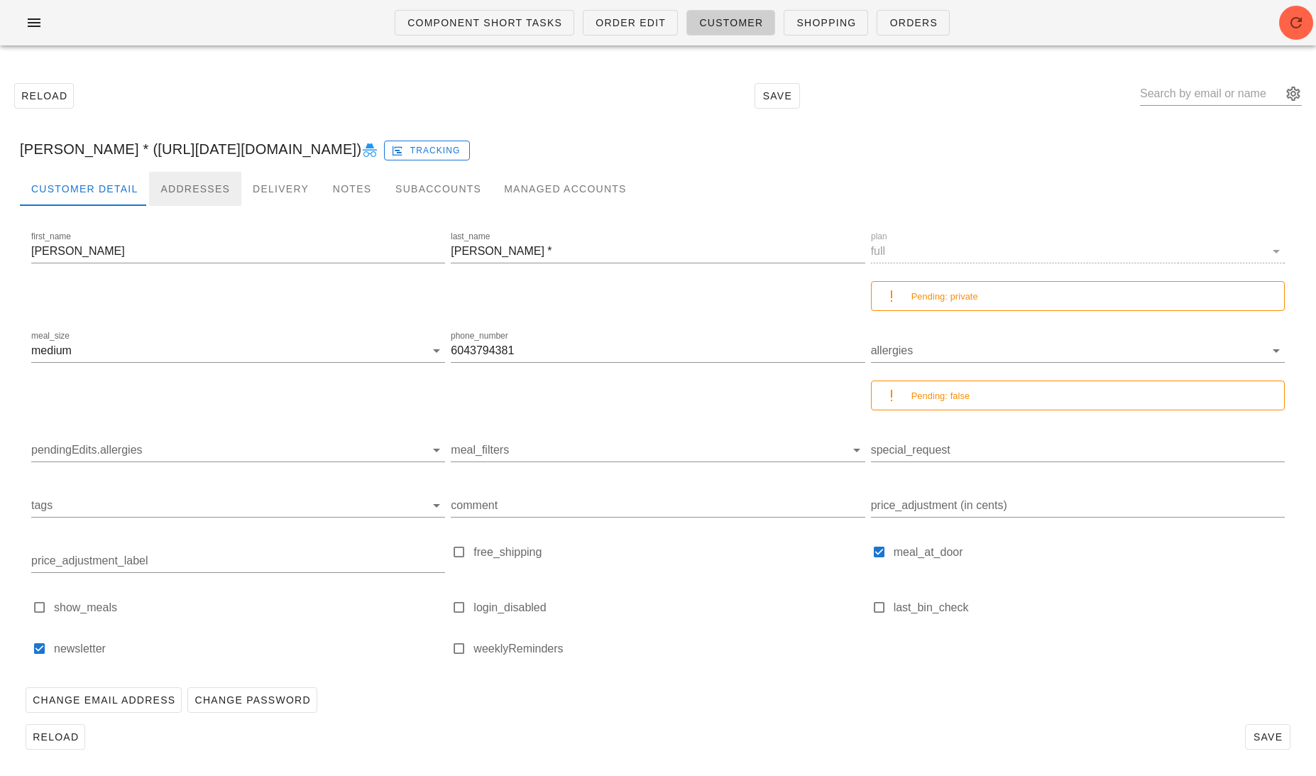
click at [217, 187] on div "Addresses" at bounding box center [195, 189] width 92 height 34
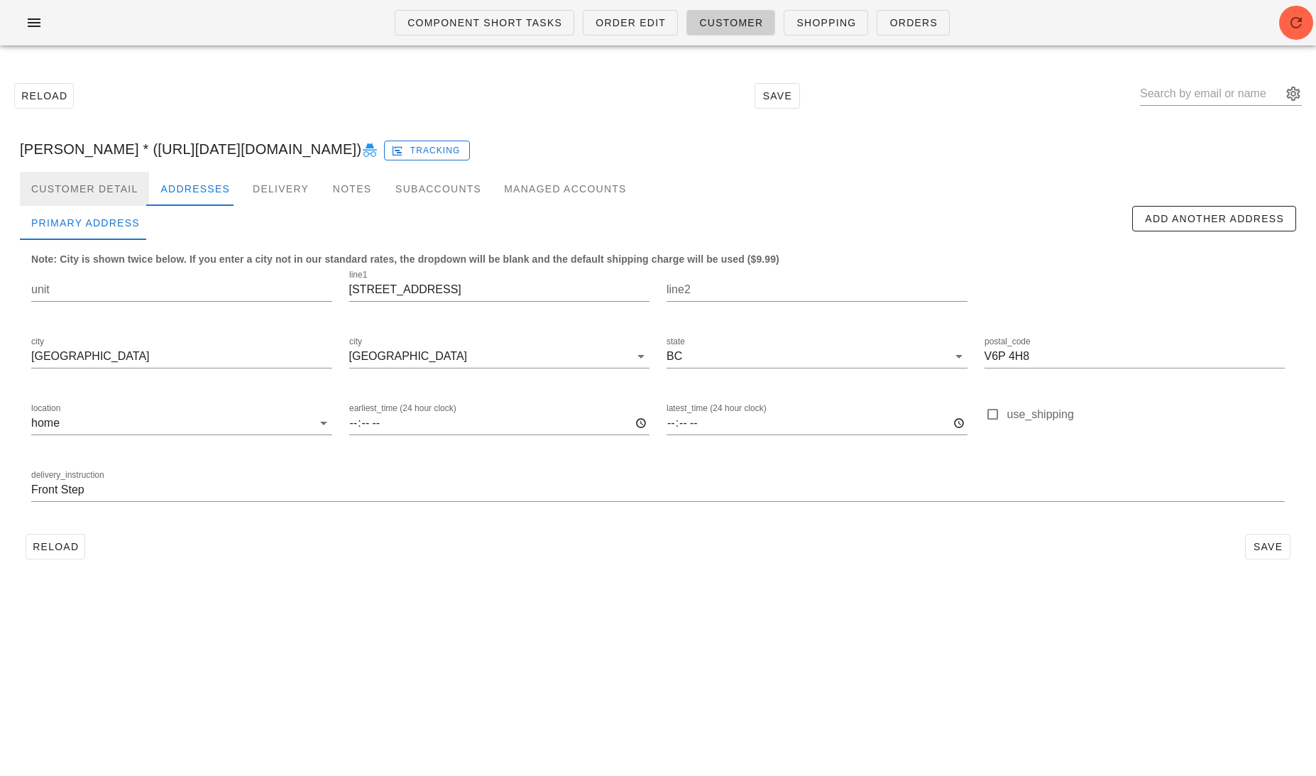
click at [88, 182] on div "Customer Detail" at bounding box center [84, 189] width 129 height 34
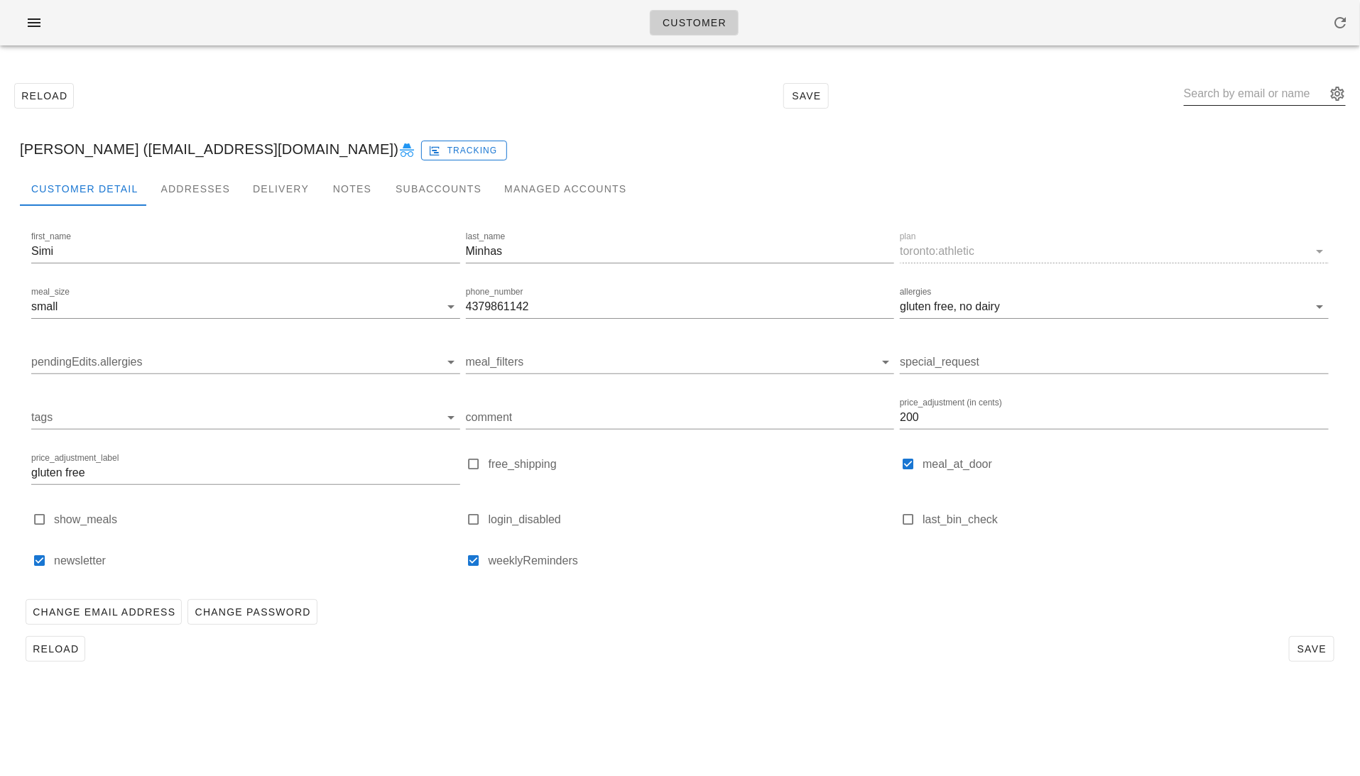
click at [1239, 99] on input "text" at bounding box center [1255, 93] width 142 height 23
paste input "[EMAIL_ADDRESS][DOMAIN_NAME]"
type input "Mrmackb64"
click at [1294, 136] on div "[PERSON_NAME] ([EMAIL_ADDRESS][DOMAIN_NAME]) Tracking" at bounding box center [680, 148] width 1343 height 45
click at [1331, 108] on div "Mrmackb64" at bounding box center [1265, 101] width 162 height 38
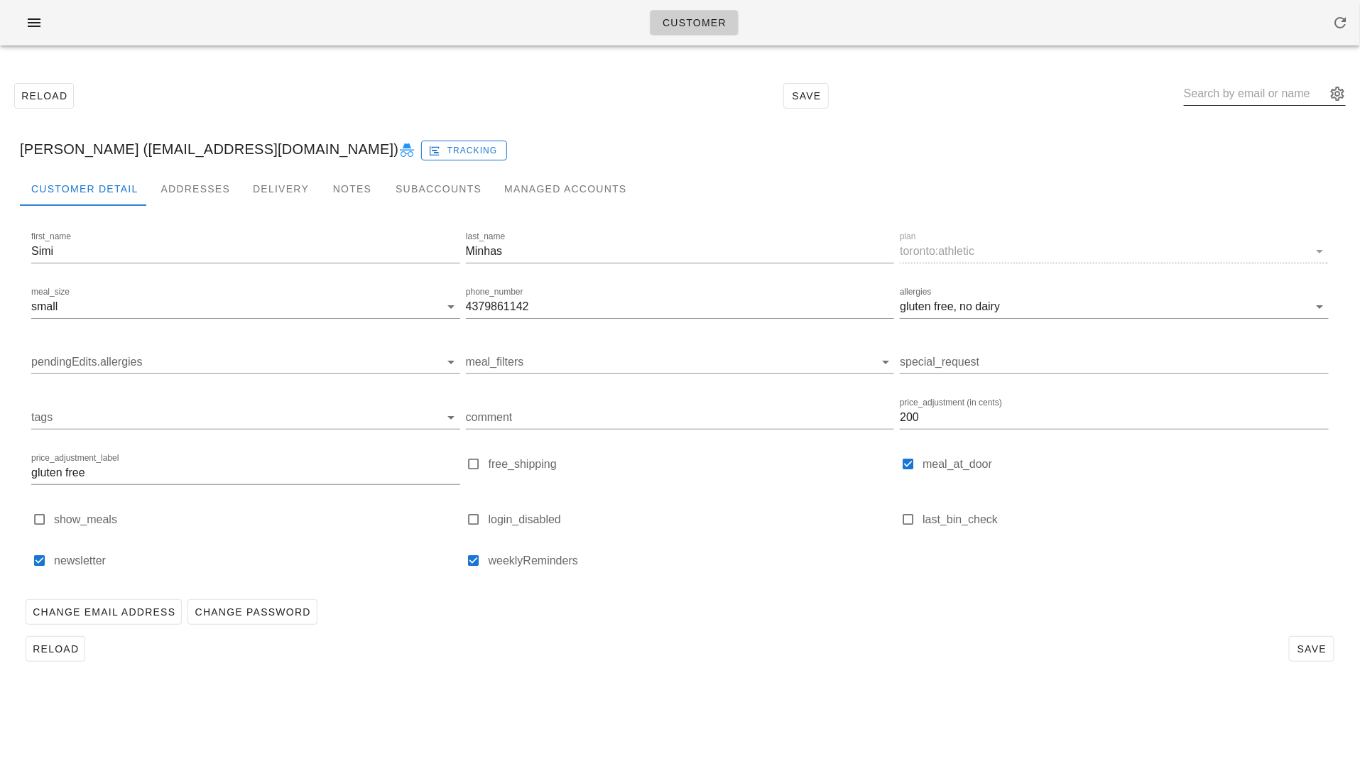
click at [1299, 87] on input "text" at bounding box center [1255, 93] width 142 height 23
paste input "[EMAIL_ADDRESS][DOMAIN_NAME]"
type input "Mrmackb64"
click at [1228, 87] on input "text" at bounding box center [1255, 93] width 142 height 23
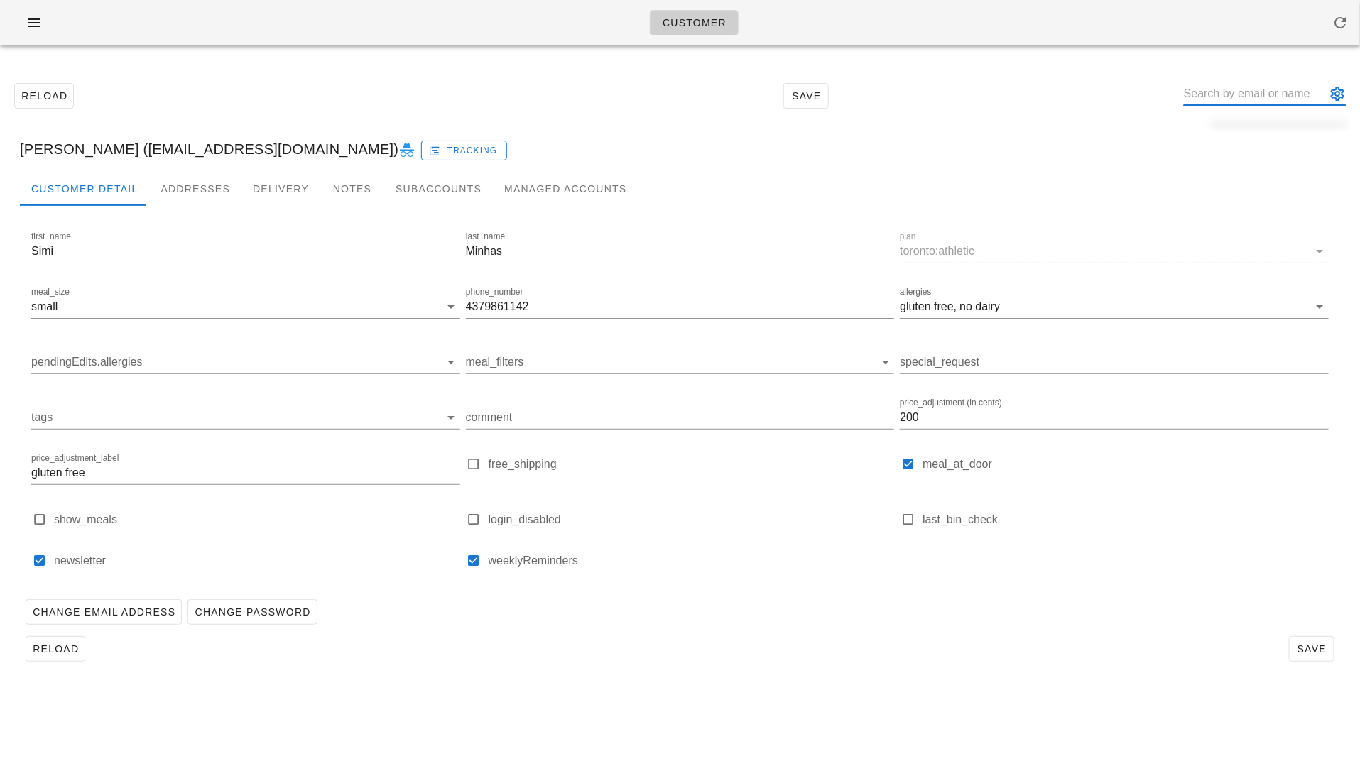
paste input "[EMAIL_ADDRESS][DOMAIN_NAME]"
click at [1338, 89] on button "appended action" at bounding box center [1336, 93] width 17 height 17
type input "Mrmackb64"
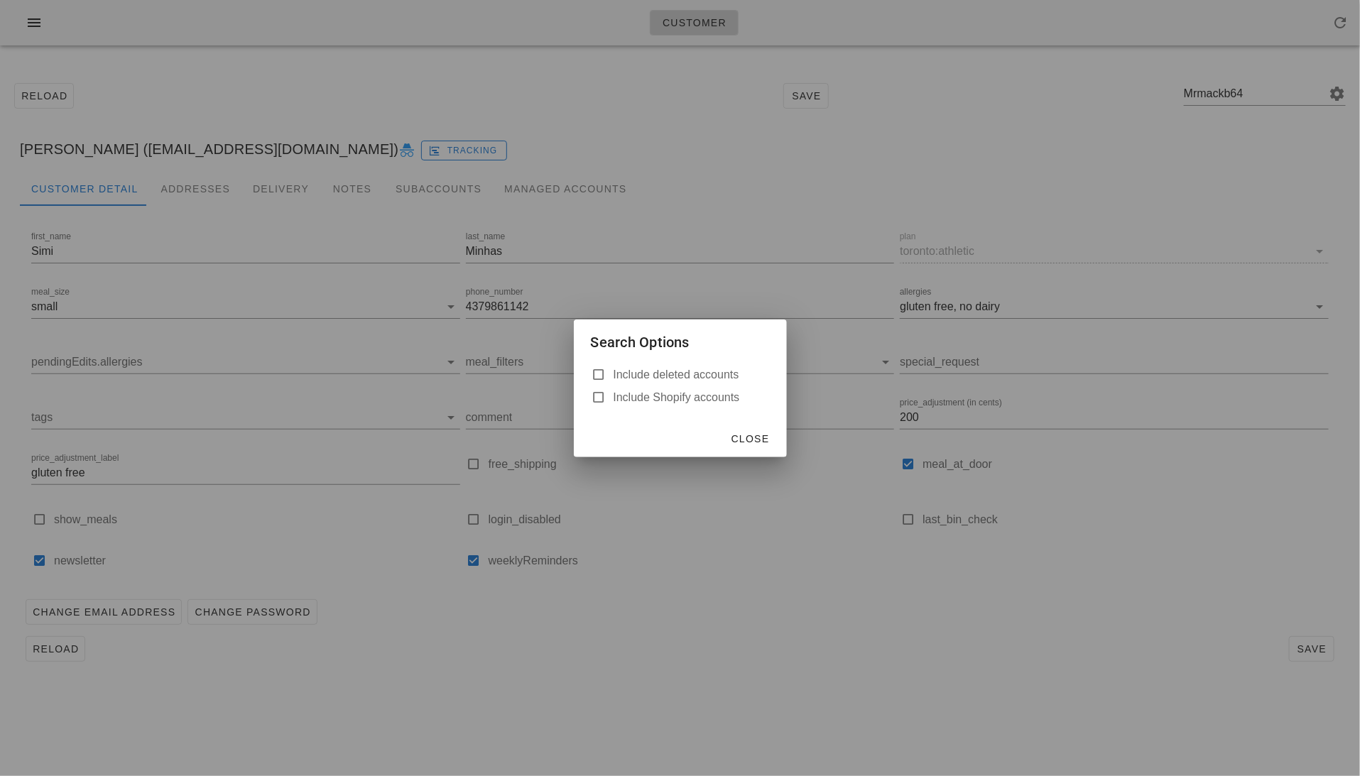
click at [665, 373] on label "Include deleted accounts" at bounding box center [691, 375] width 156 height 14
checkbox input "true"
click at [751, 433] on span "Close" at bounding box center [750, 438] width 39 height 11
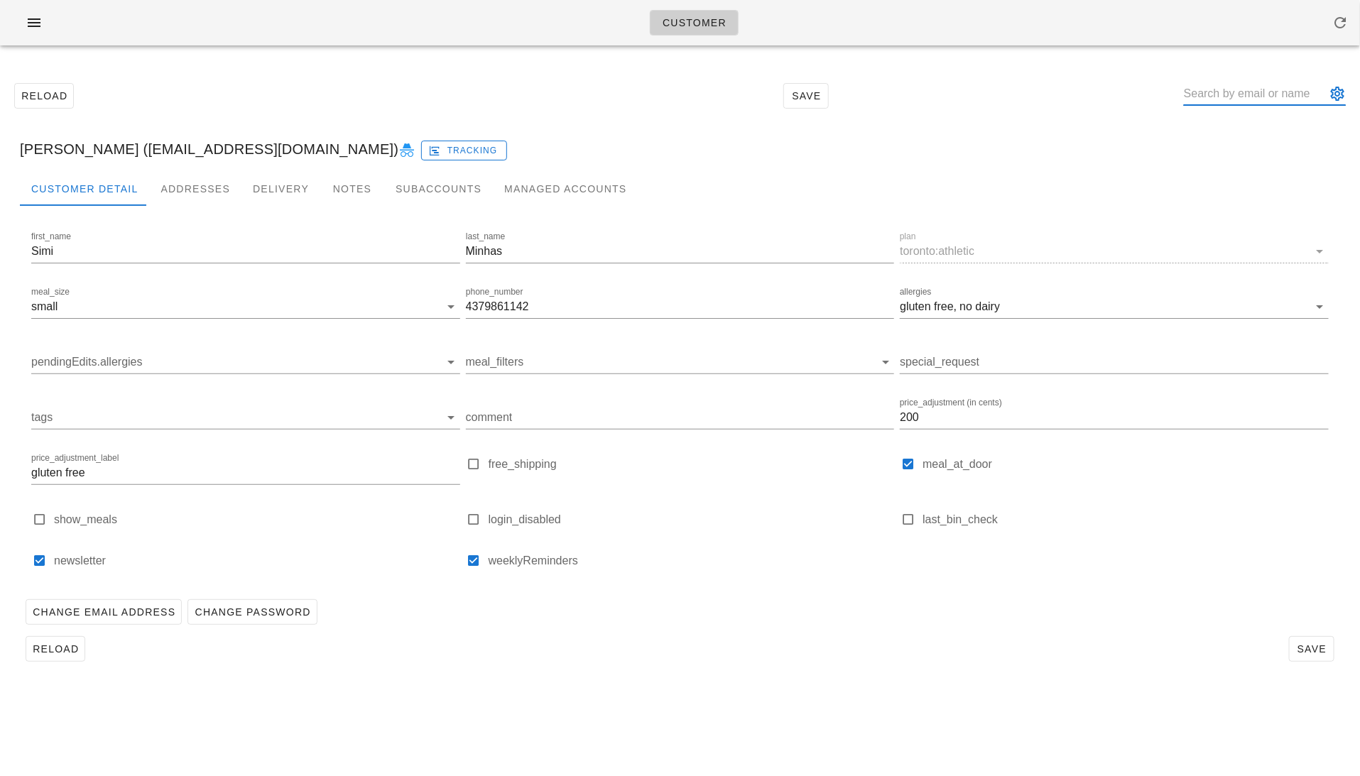
paste input "[EMAIL_ADDRESS][DOMAIN_NAME]"
type input "Mrmackb64"
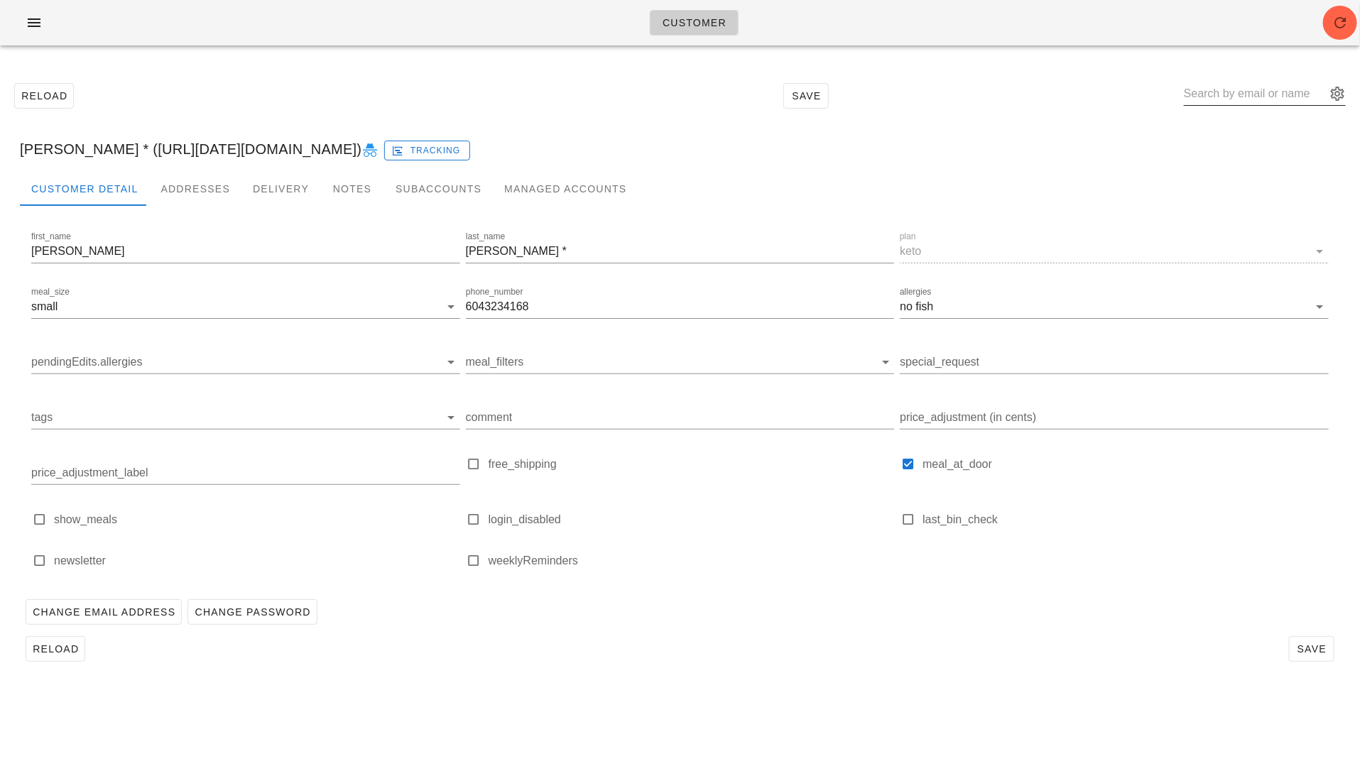
click at [1246, 79] on div at bounding box center [1265, 97] width 162 height 47
click at [1232, 99] on input "text" at bounding box center [1255, 93] width 142 height 23
paste input "angiesimpson66@gmail.com"
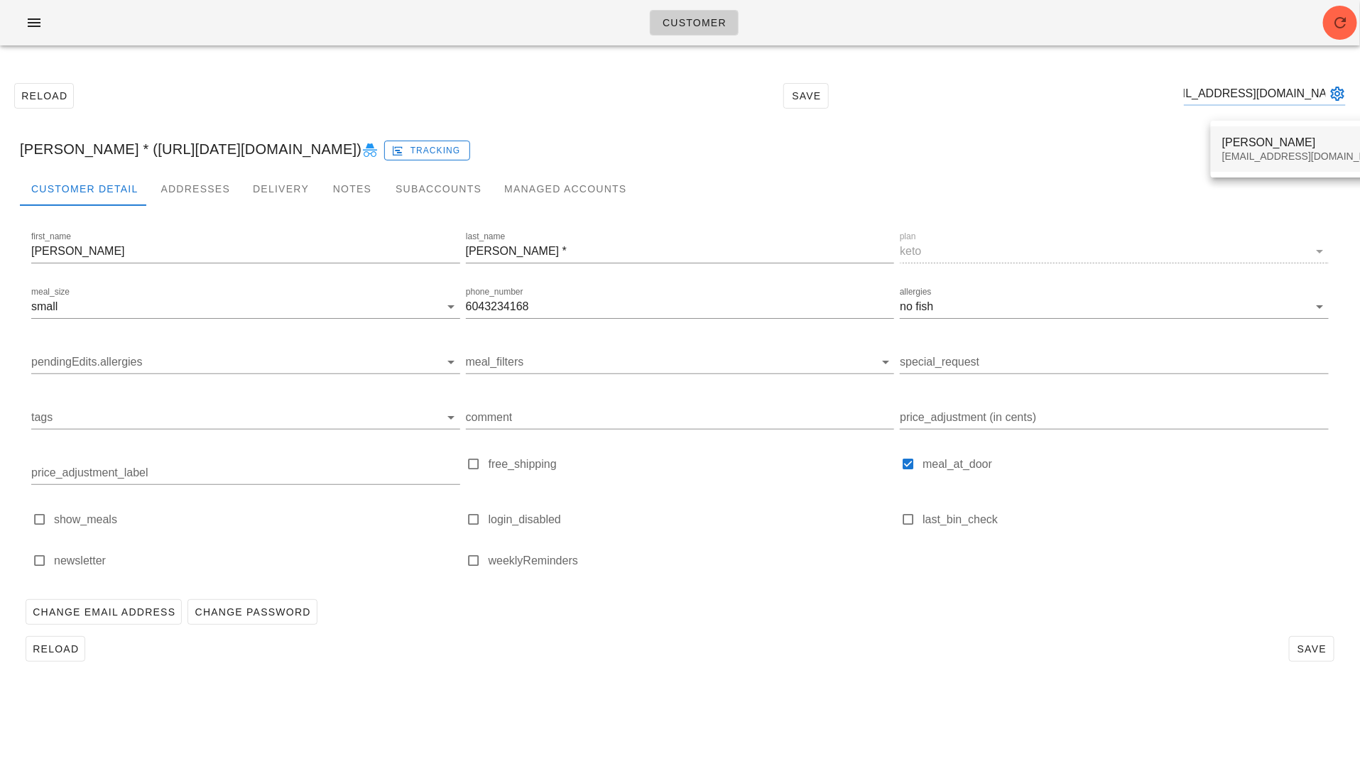
type input "angiesimpson66@gmail.com"
click at [1253, 150] on div "Marie-Ange Simpson angiesimpson66@gmail.com" at bounding box center [1306, 149] width 168 height 44
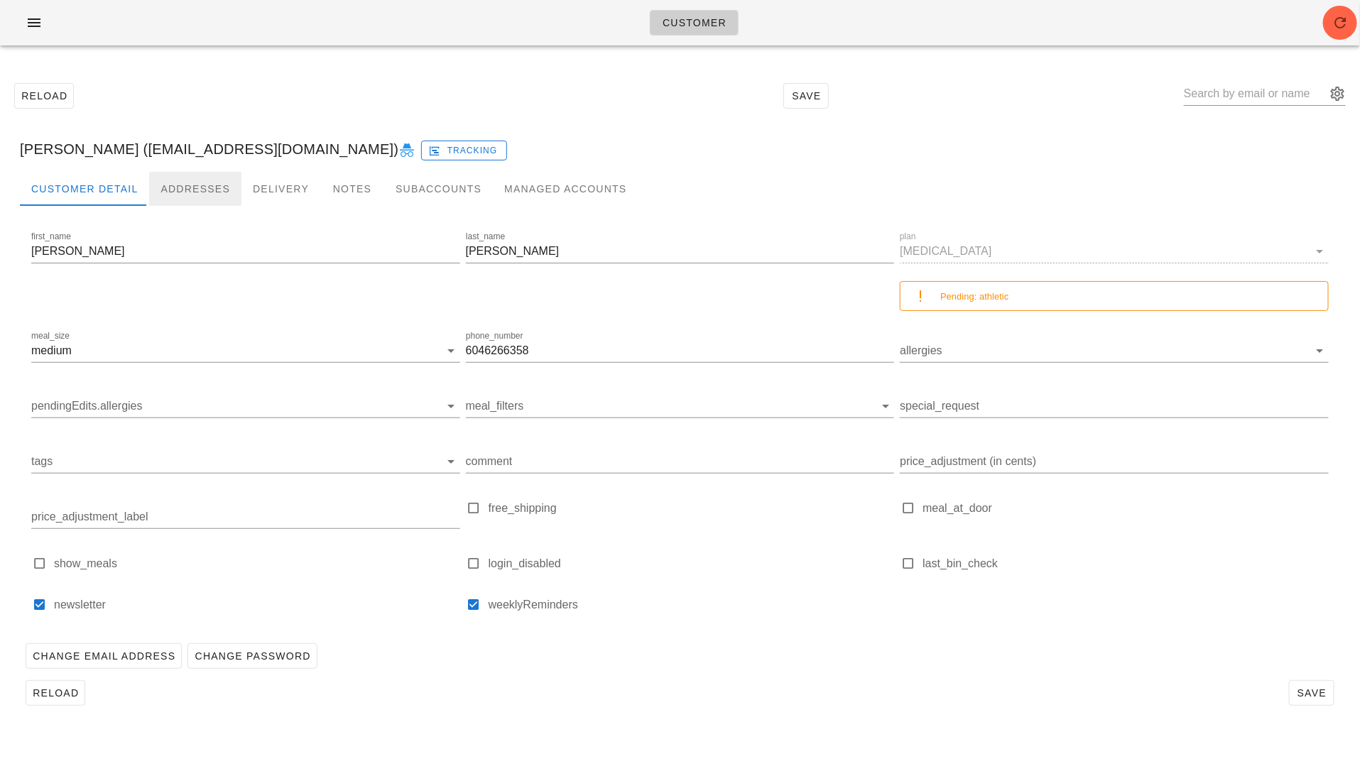
click at [178, 179] on div "Addresses" at bounding box center [195, 189] width 92 height 34
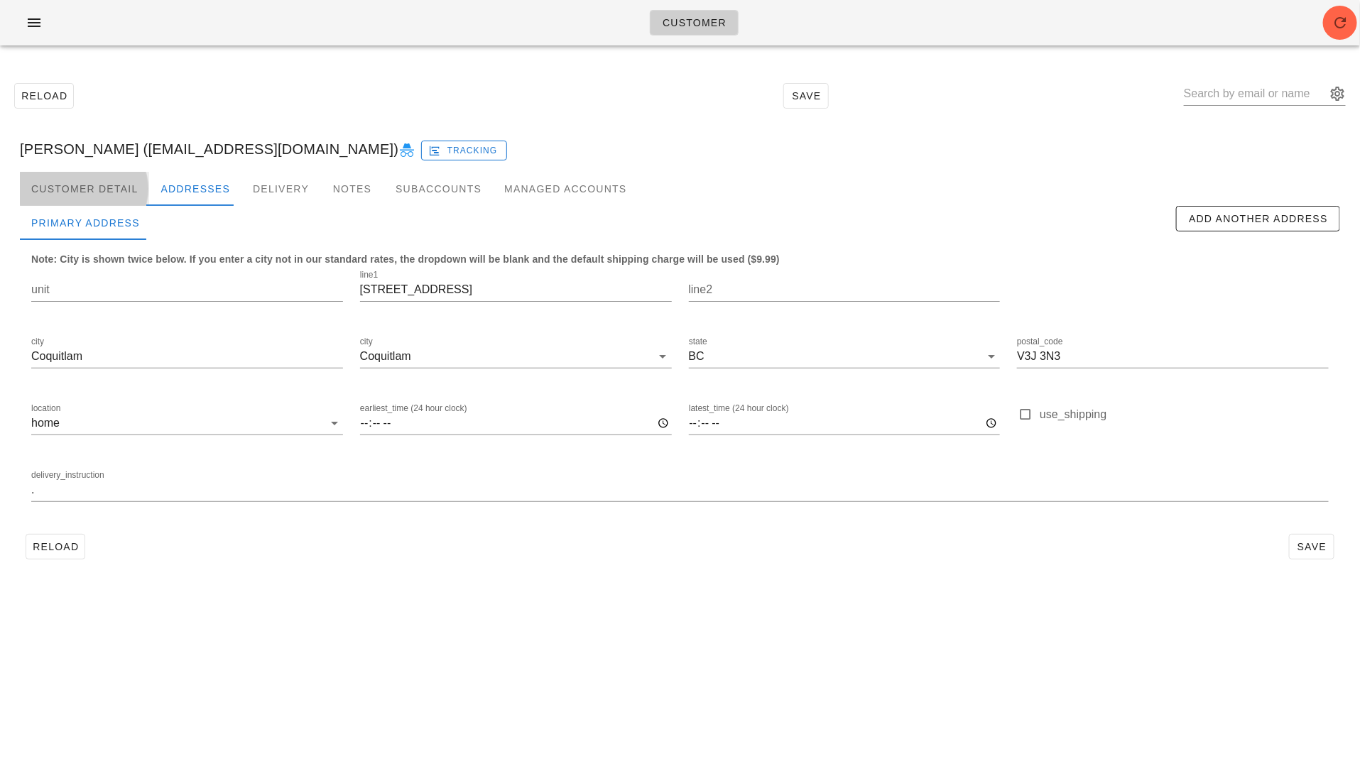
click at [96, 187] on div "Customer Detail" at bounding box center [84, 189] width 129 height 34
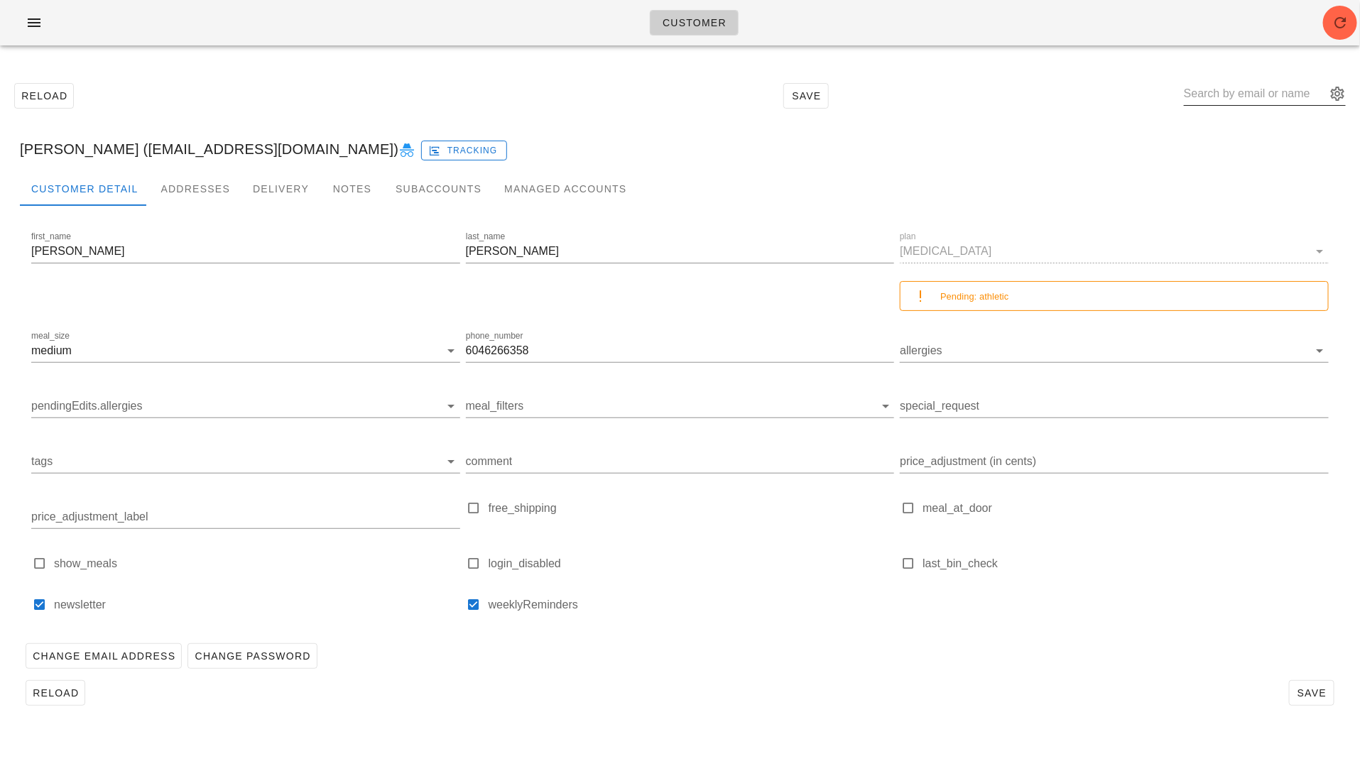
click at [1247, 84] on input "text" at bounding box center [1255, 93] width 142 height 23
paste input "robynwall19@gmail.com"
type input "robynwall19@gmail.com"
click at [1240, 144] on div "Robyn Wall" at bounding box center [1306, 142] width 168 height 13
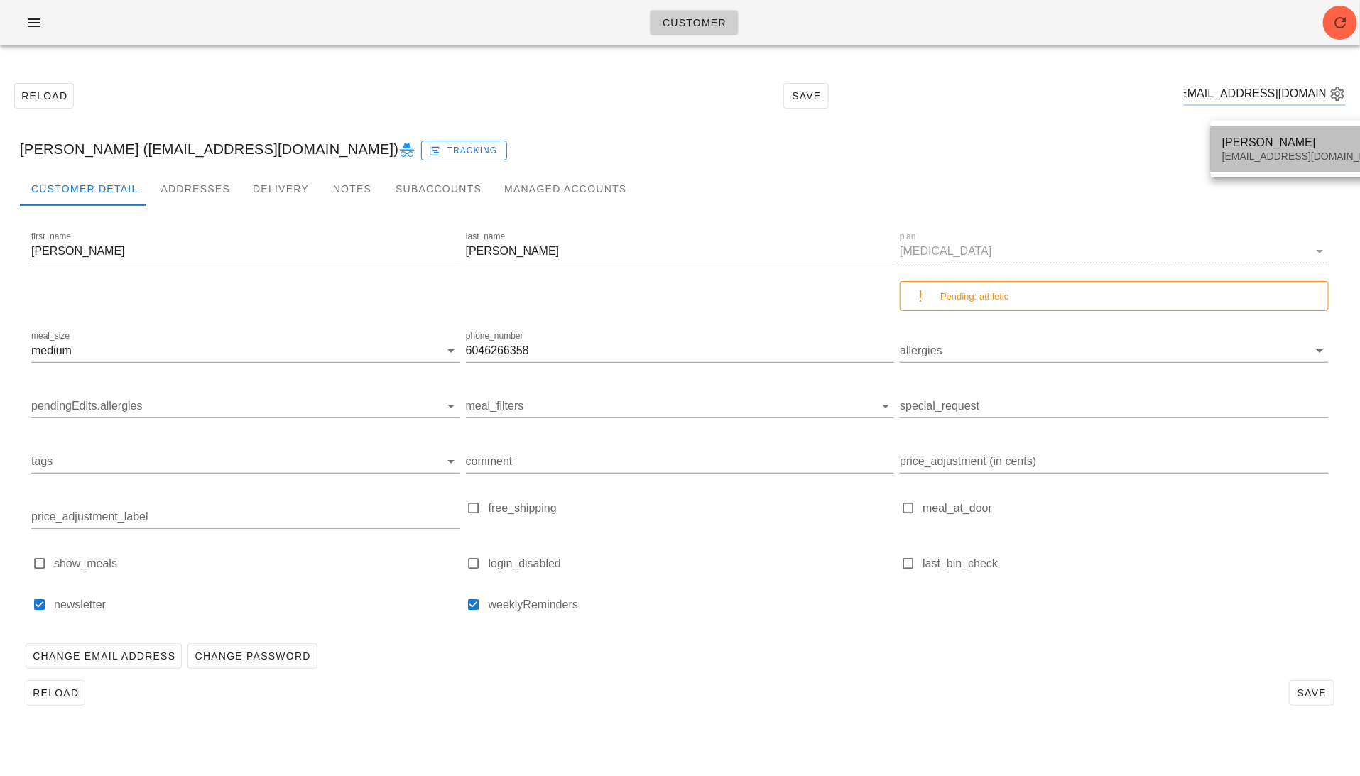
scroll to position [0, 0]
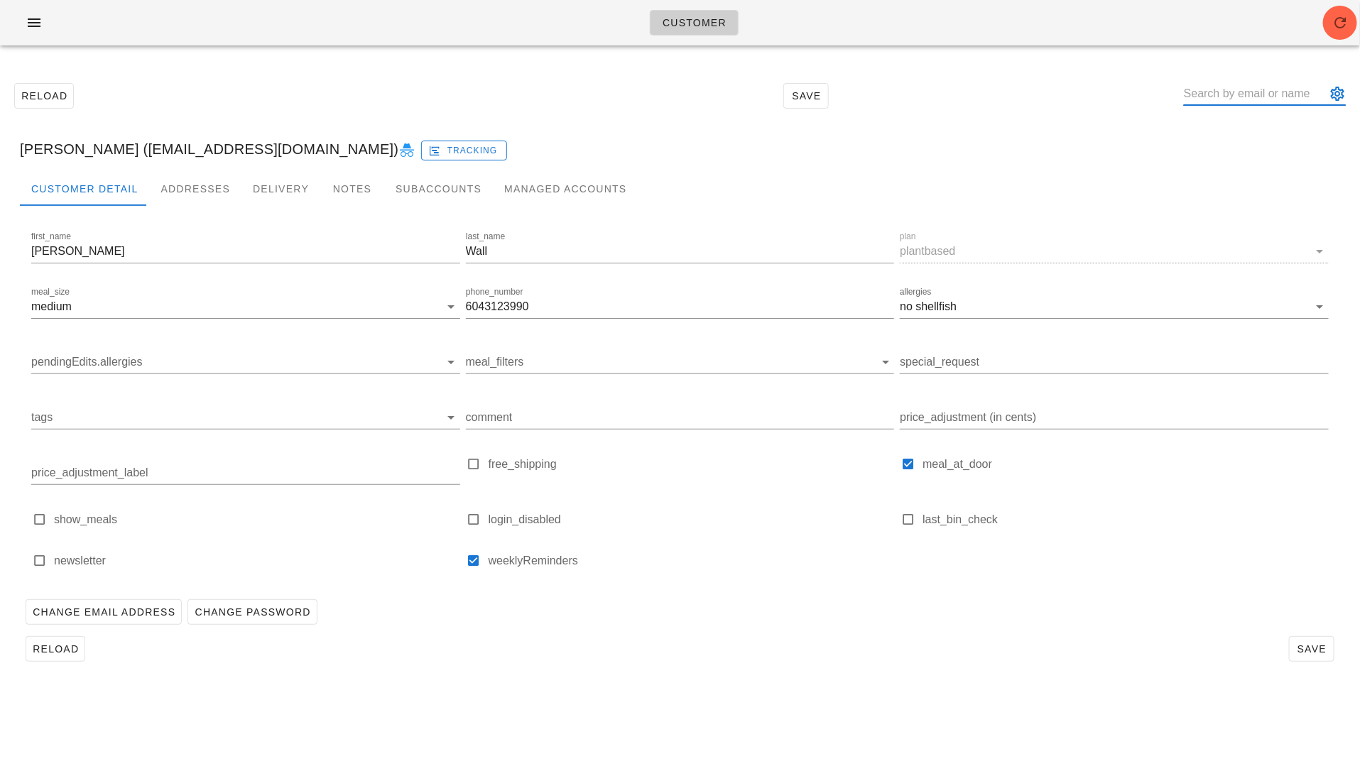
click at [1245, 82] on input "text" at bounding box center [1255, 93] width 142 height 23
paste input "sunnyeverhart1@icloud.com"
type input "sunnyeverhart1@icloud.com"
click at [1257, 159] on div "sunnyeverhart1@icloud.com" at bounding box center [1306, 157] width 168 height 12
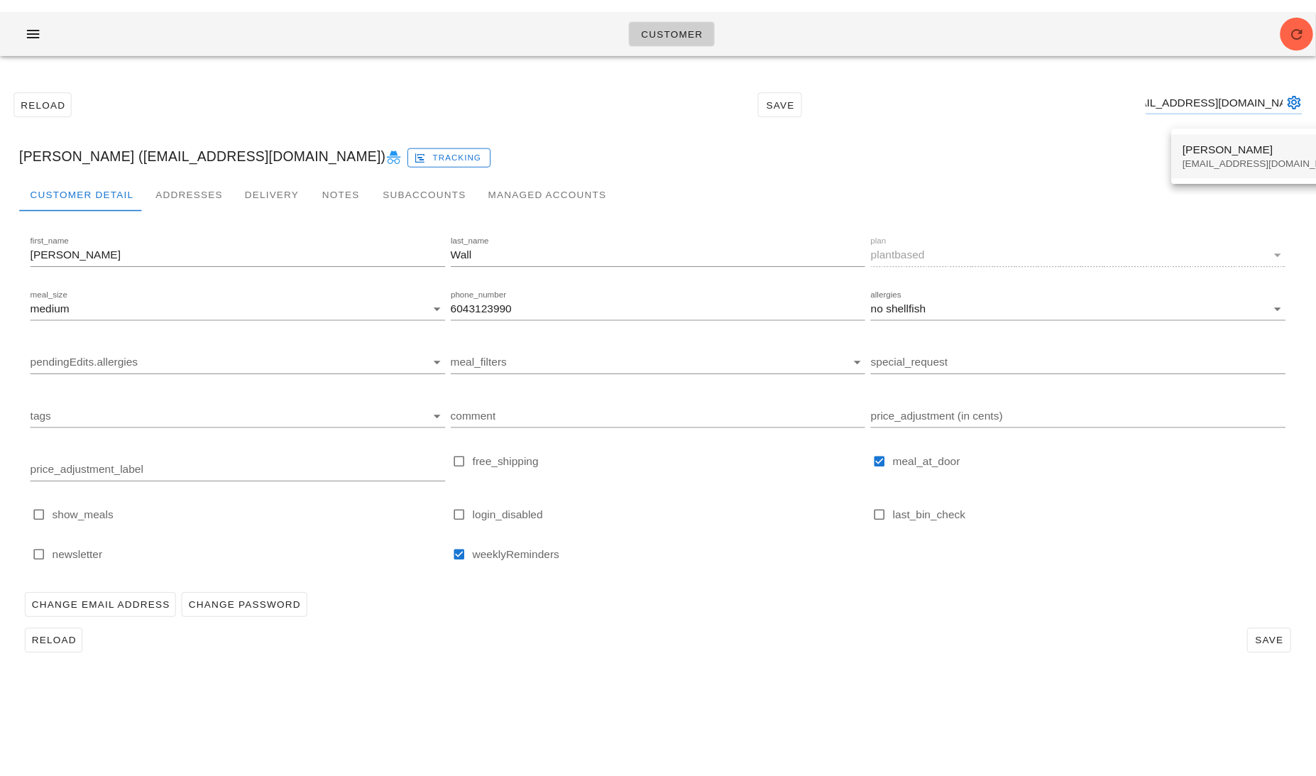
scroll to position [0, 0]
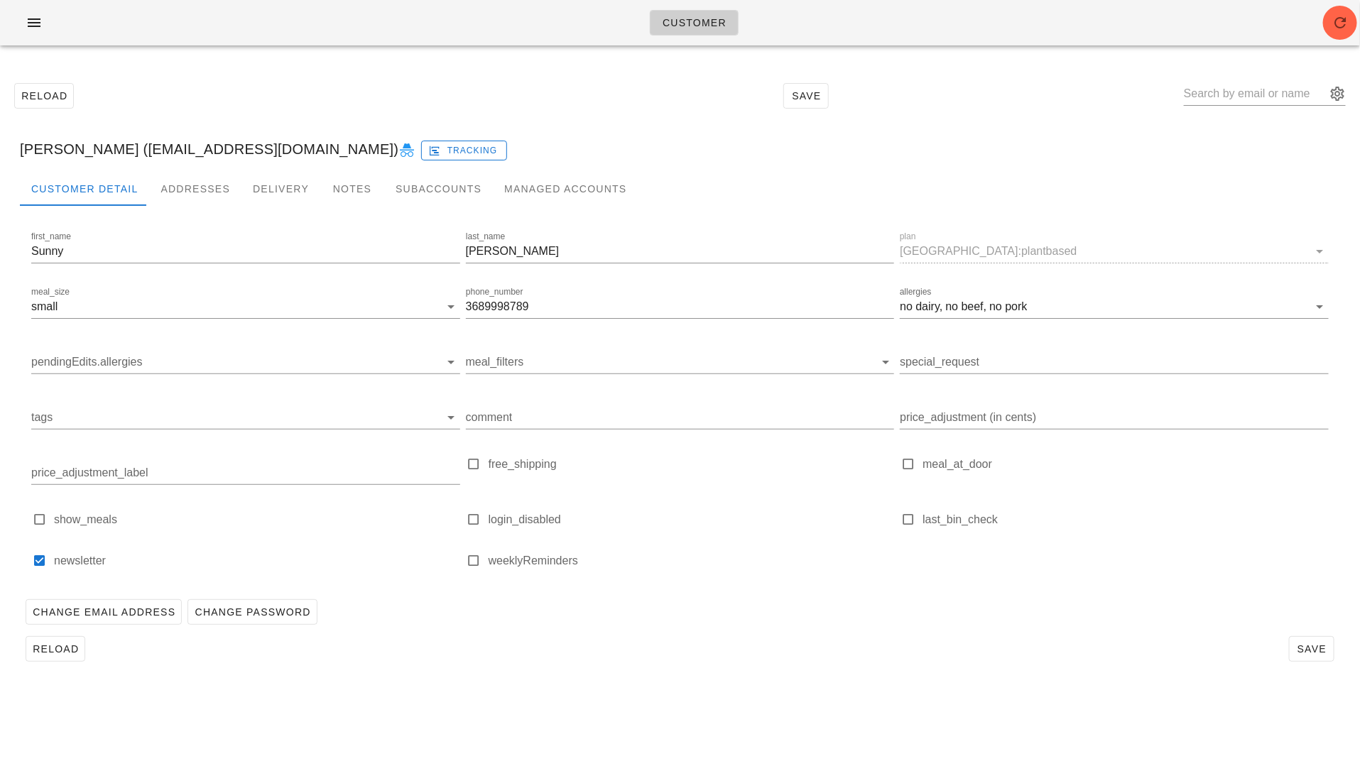
drag, startPoint x: 293, startPoint y: 152, endPoint x: 0, endPoint y: 153, distance: 293.2
click at [0, 153] on div "Reload Save Sunny Yerra (sunnyeverhart1@icloud.com) Tracking Customer Detail Ad…" at bounding box center [680, 372] width 1360 height 630
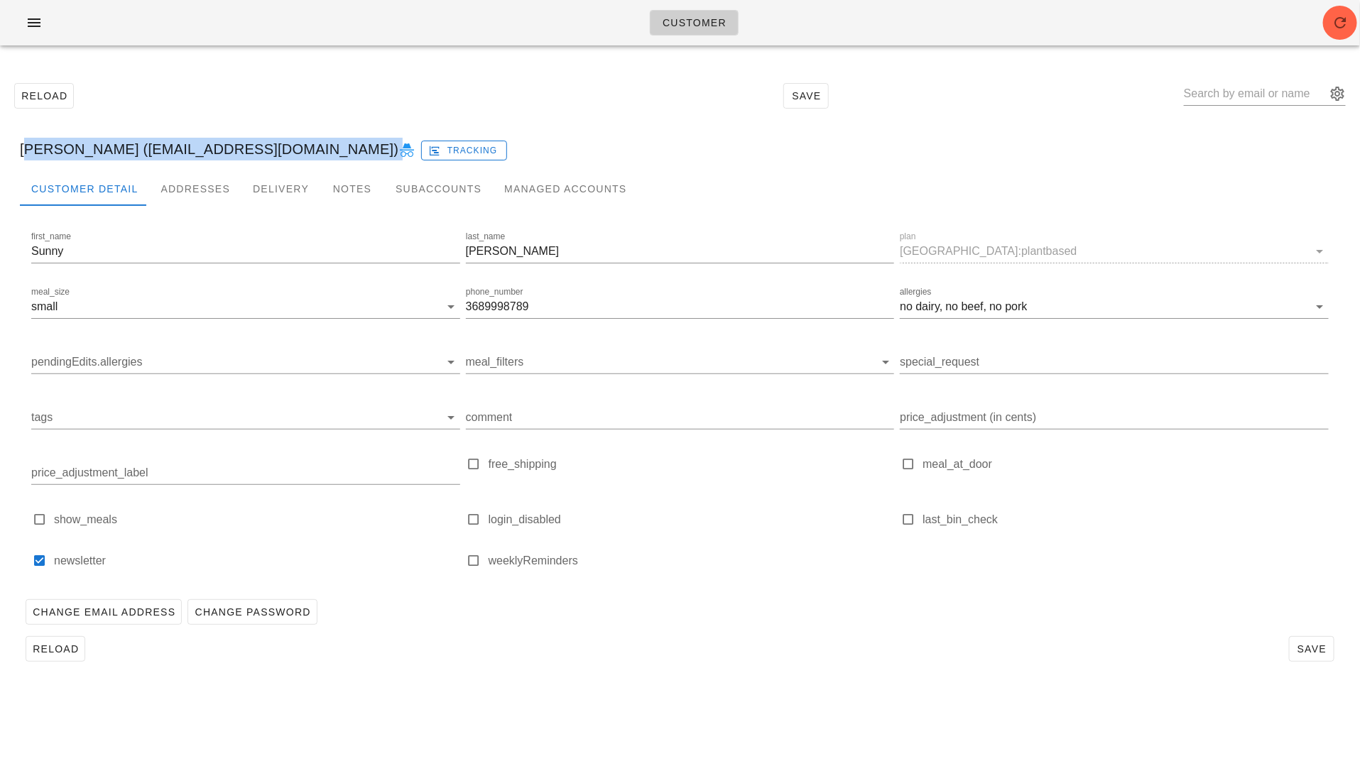
drag, startPoint x: 23, startPoint y: 151, endPoint x: 294, endPoint y: 150, distance: 271.2
click at [295, 151] on div "Sunny Yerra (sunnyeverhart1@icloud.com) Tracking" at bounding box center [680, 148] width 1343 height 45
copy div "Sunny Yerra (sunnyeverhart1@icloud.com) Tracking"
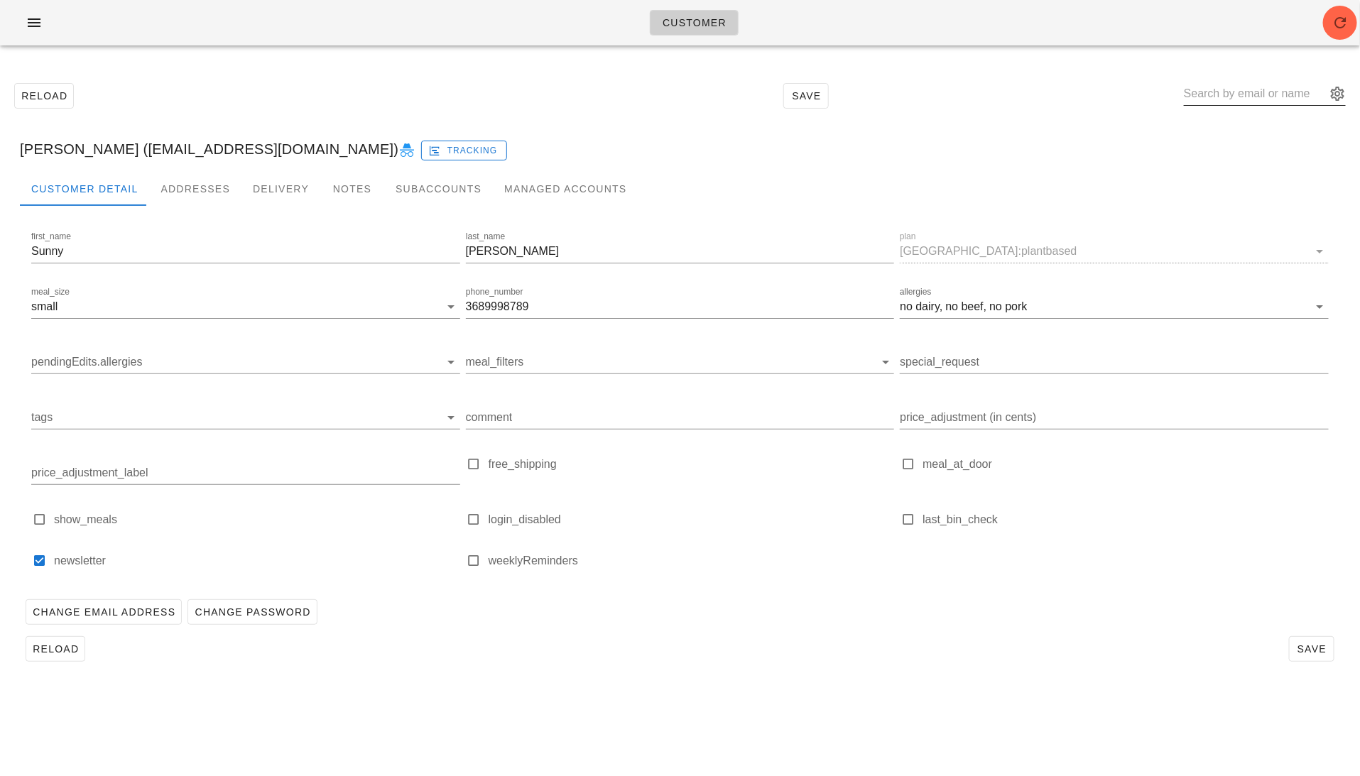
click at [1254, 85] on input "text" at bounding box center [1255, 93] width 142 height 23
paste input "loulou.lb11@gmail.co"
type input "loulou.lb11@gmail.co"
click at [398, 148] on icon at bounding box center [406, 150] width 17 height 17
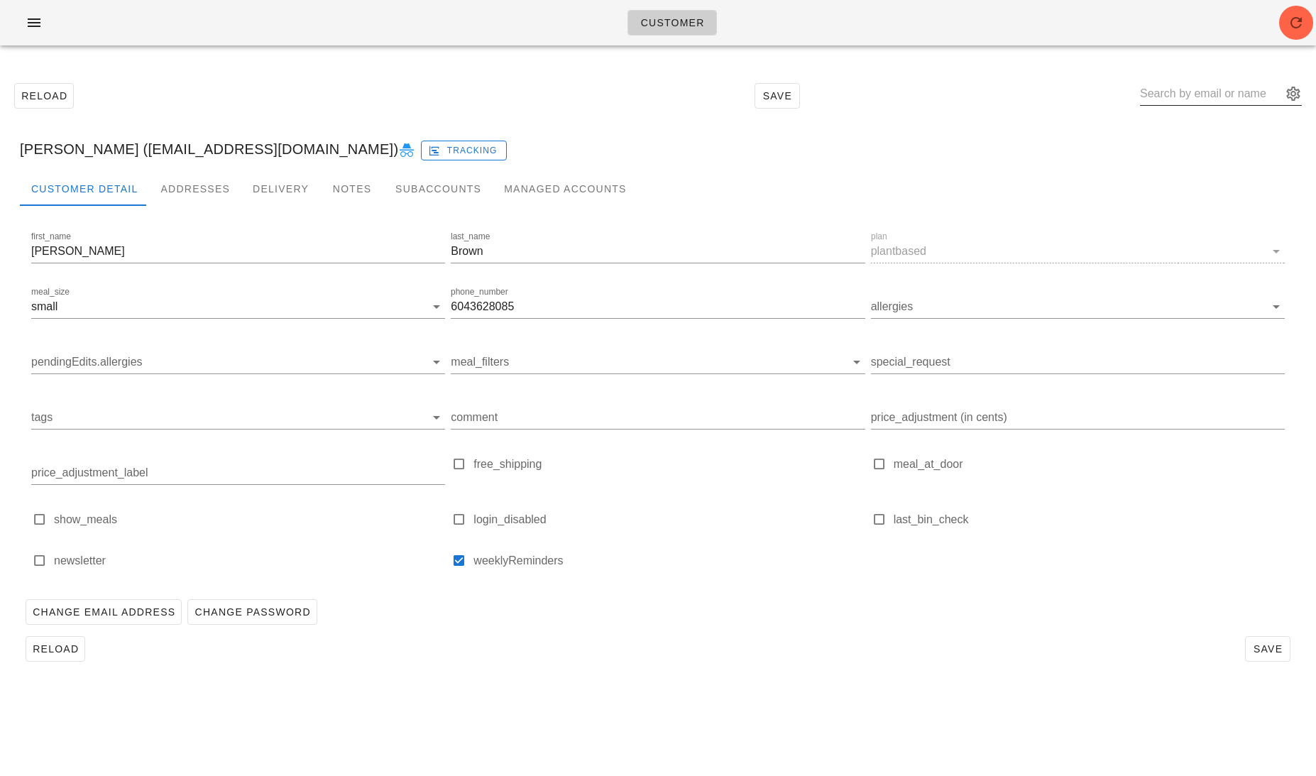
click at [1194, 87] on input "text" at bounding box center [1211, 93] width 142 height 23
paste input "lam.jessica@gmail.com"
type input "lam.jessica@gmail.com"
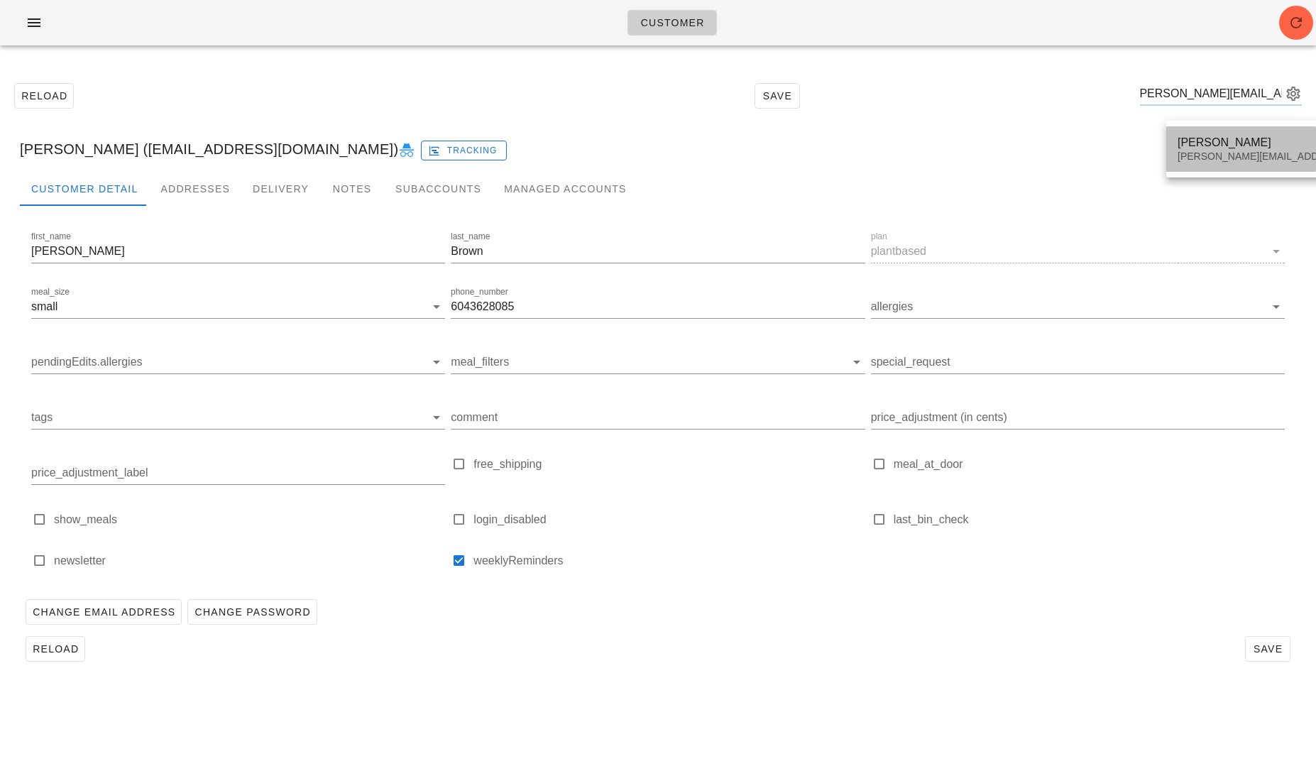
scroll to position [0, 0]
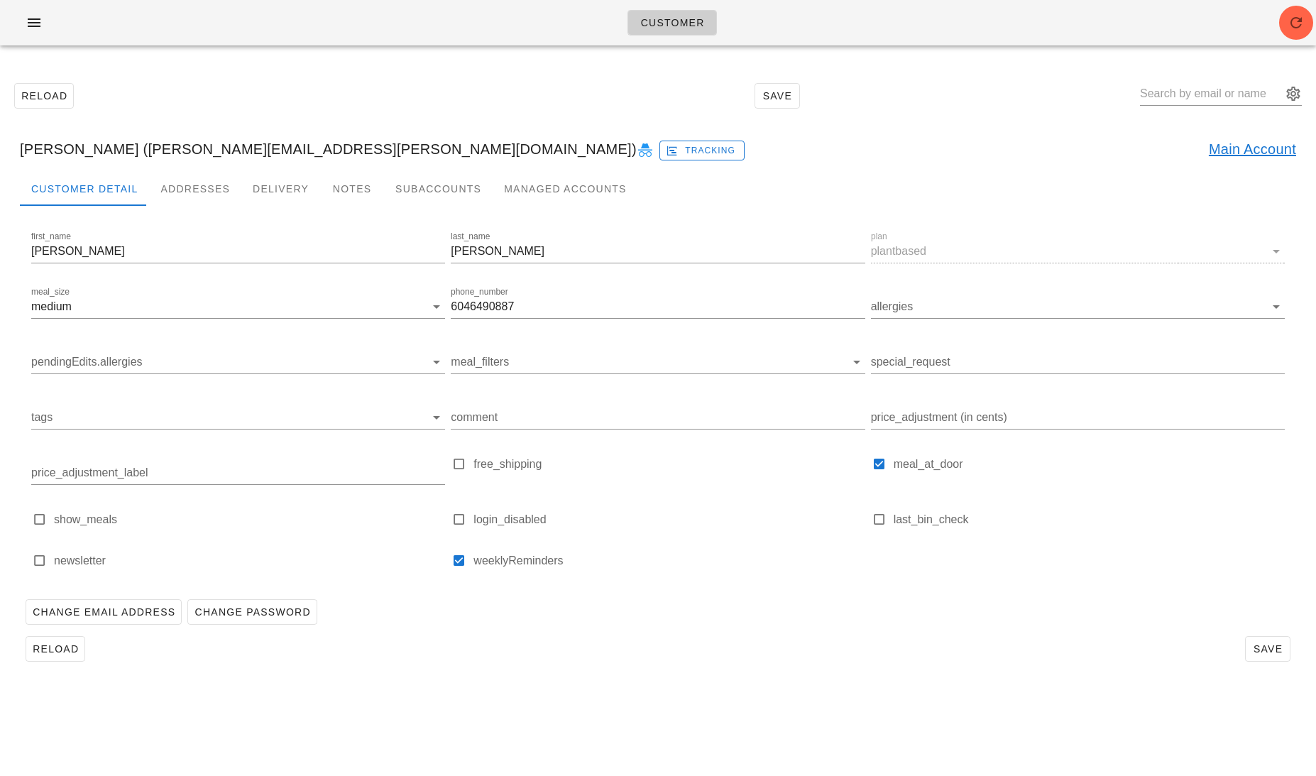
click at [1250, 144] on link "Main Account" at bounding box center [1252, 149] width 87 height 23
drag, startPoint x: 340, startPoint y: 153, endPoint x: 190, endPoint y: 152, distance: 149.8
click at [190, 152] on div "Andrew Jessica Kwieton (ajkwieton@hotmail.com) Tracking" at bounding box center [658, 148] width 1299 height 45
copy div "ajkwieton@hotmail.com"
